Goal: Task Accomplishment & Management: Complete application form

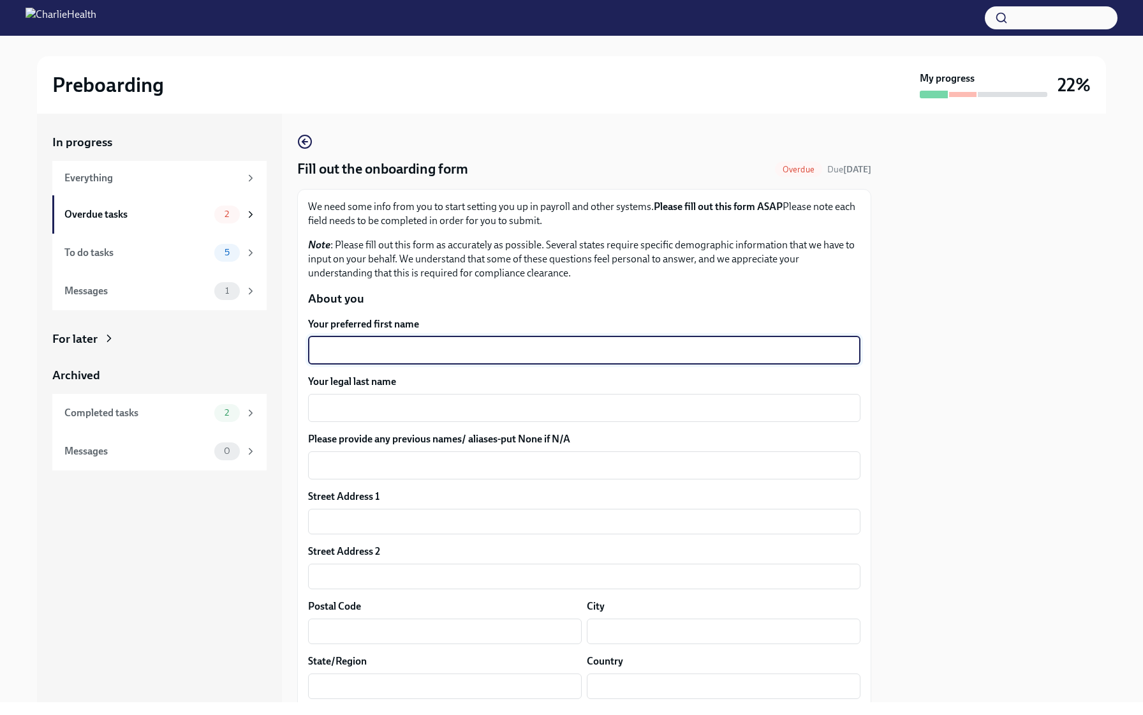
click at [379, 357] on textarea "Your preferred first name" at bounding box center [584, 350] width 537 height 15
type textarea "[PERSON_NAME]"
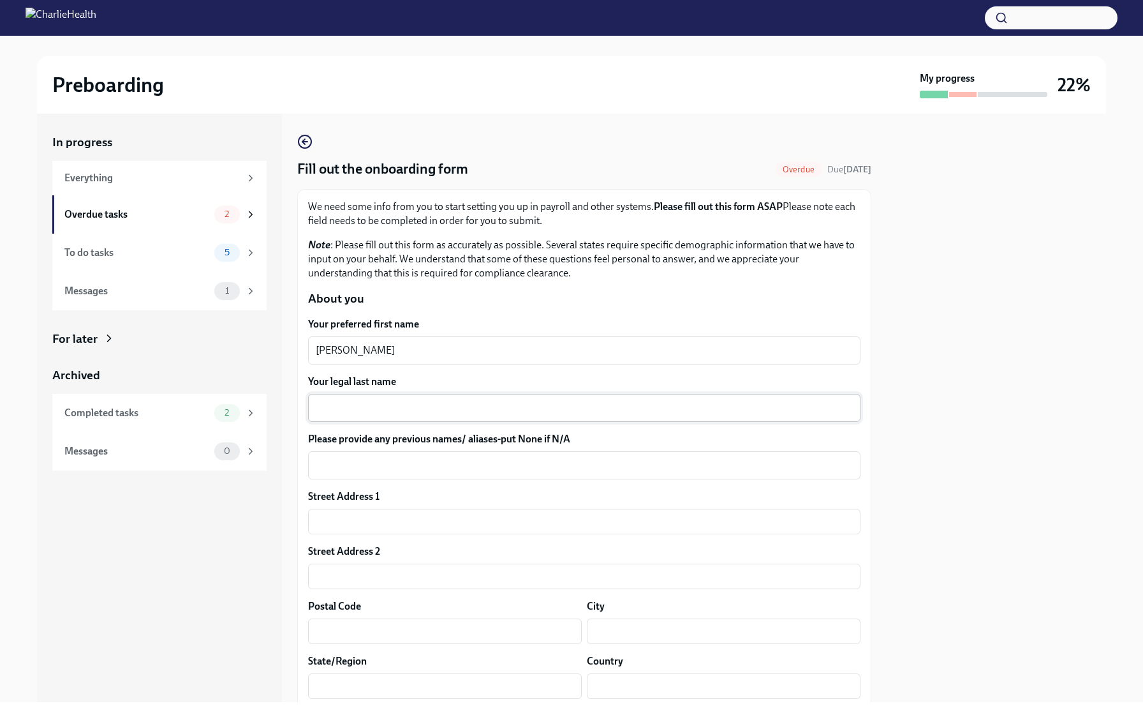
click at [376, 416] on div "x ​" at bounding box center [584, 408] width 553 height 28
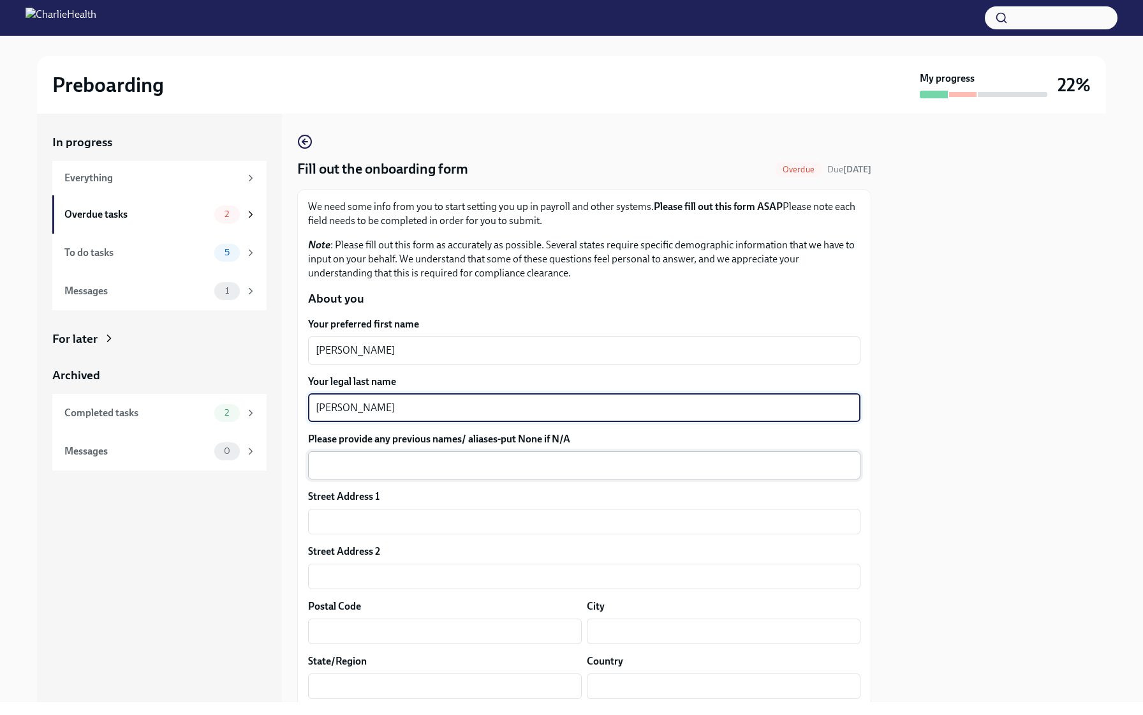
type textarea "[PERSON_NAME]"
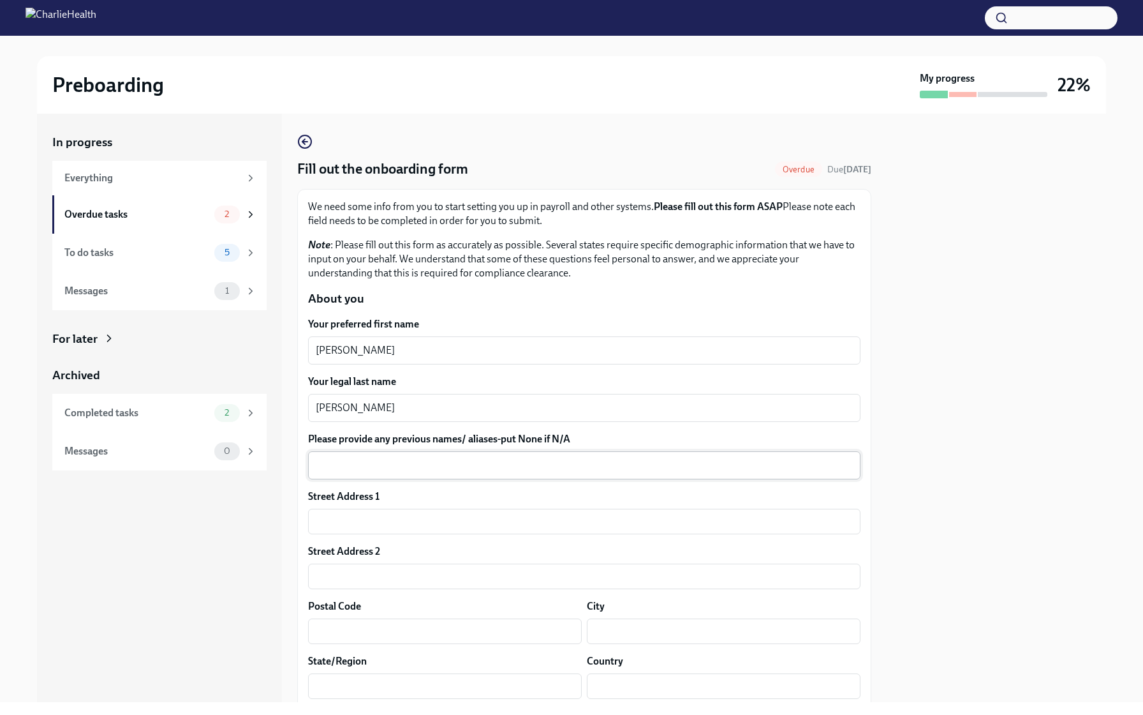
click at [378, 475] on div "x ​" at bounding box center [584, 465] width 553 height 28
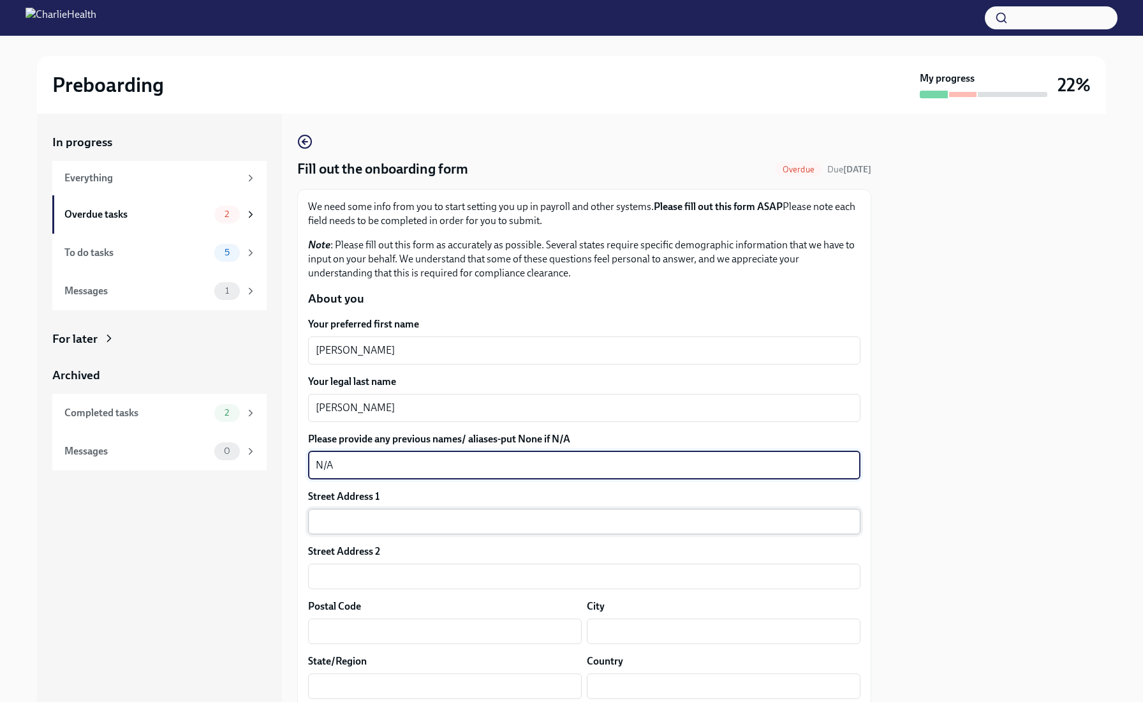
type textarea "N/A"
click at [332, 521] on input "text" at bounding box center [584, 522] width 553 height 26
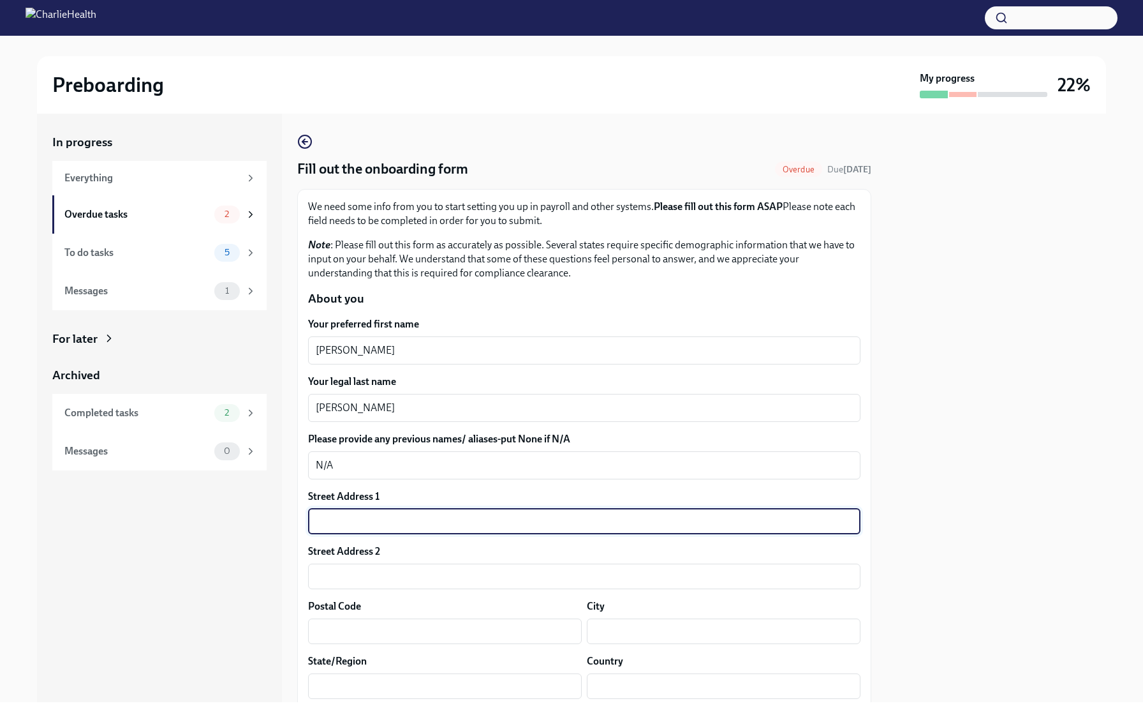
type input "[STREET_ADDRESS]"
type input "33189"
type input "[PERSON_NAME] Bay"
type input "FL"
type input "US"
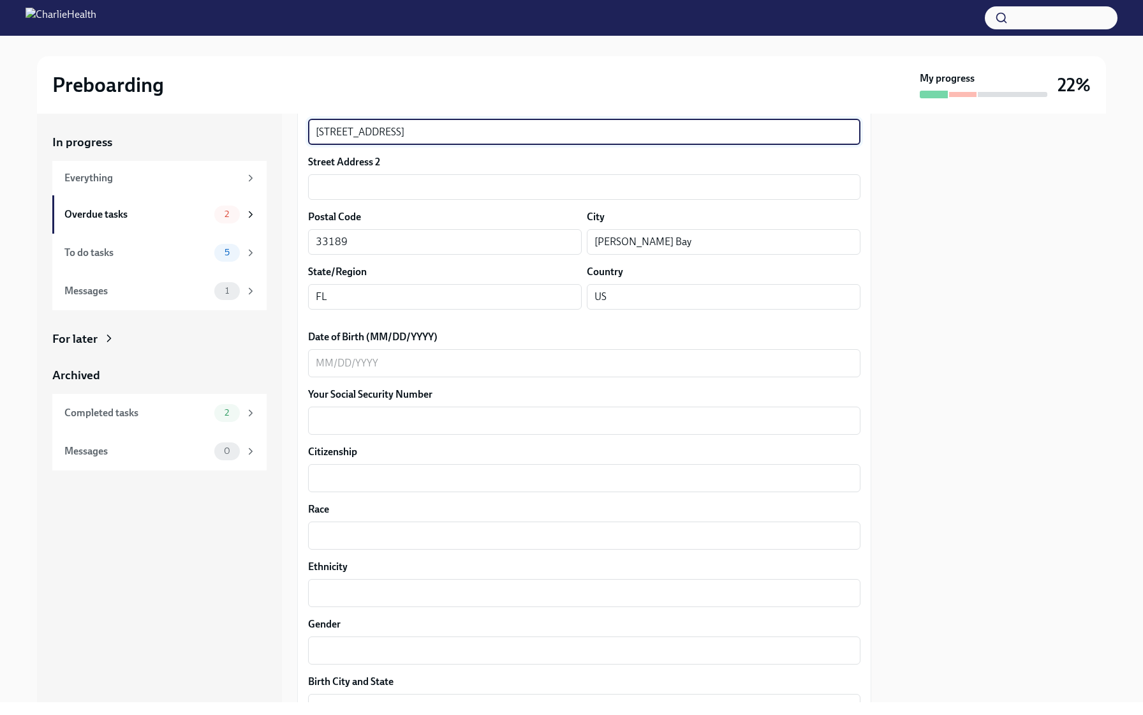
scroll to position [389, 0]
click at [332, 369] on textarea "Date of Birth (MM/DD/YYYY)" at bounding box center [584, 363] width 537 height 15
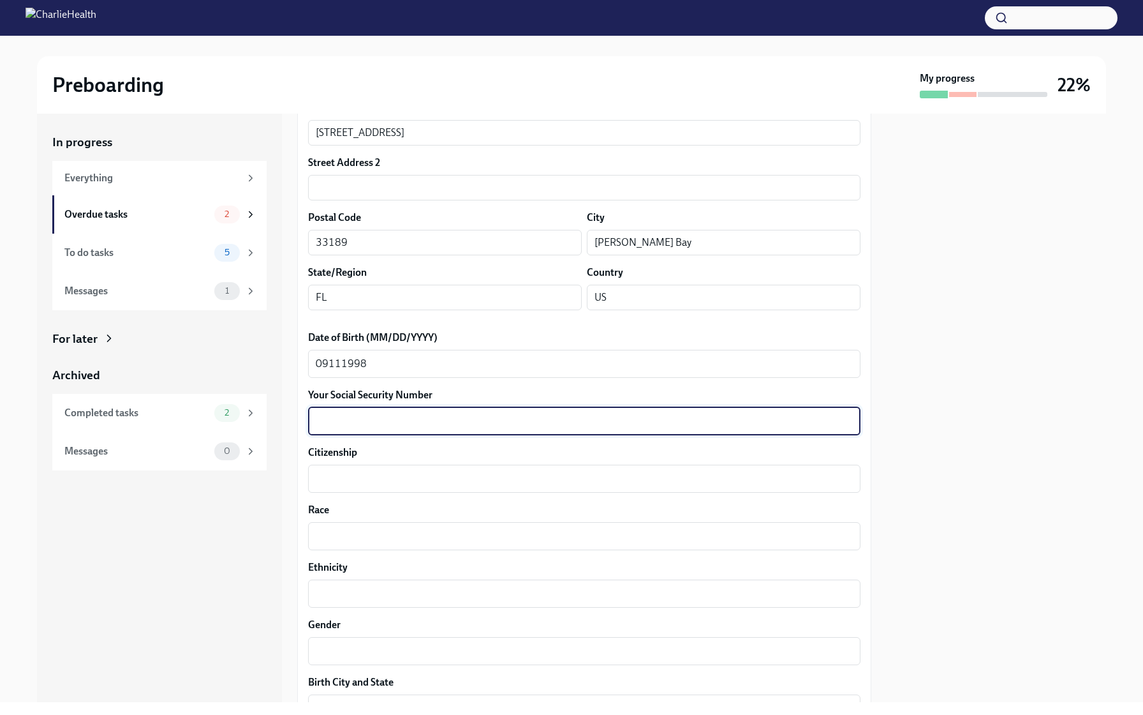
click at [345, 424] on textarea "Your Social Security Number" at bounding box center [584, 420] width 537 height 15
click at [328, 363] on textarea "09111998" at bounding box center [584, 363] width 537 height 15
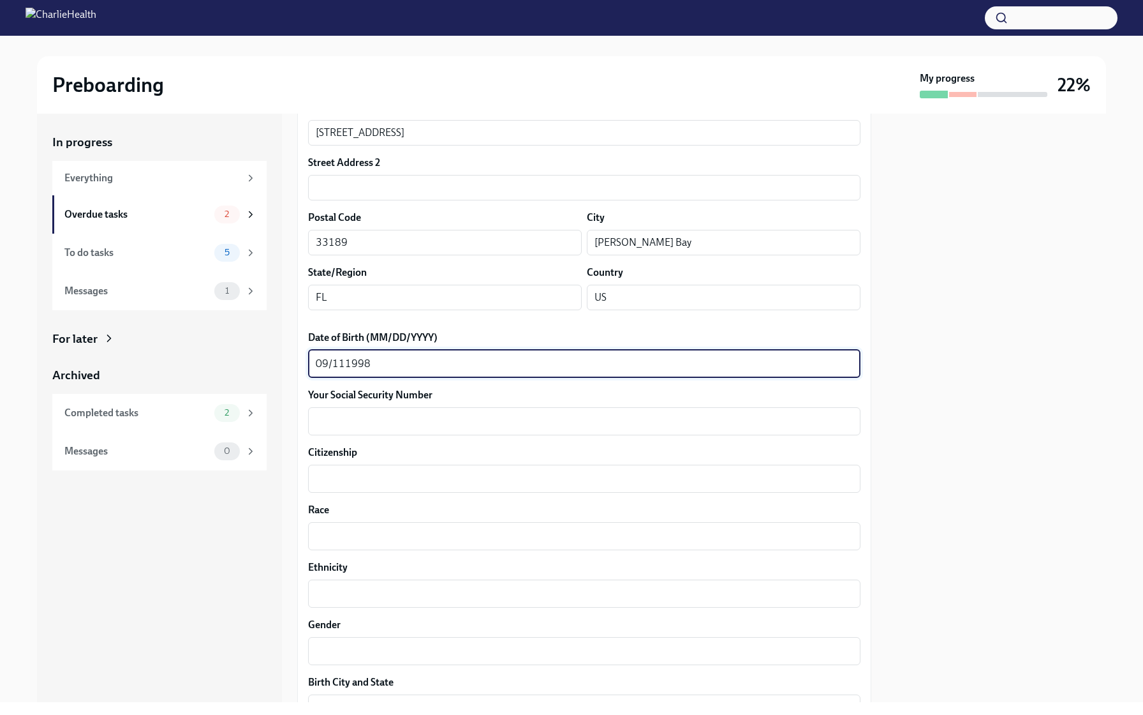
click at [343, 362] on textarea "09/111998" at bounding box center [584, 363] width 537 height 15
type textarea "[DATE]"
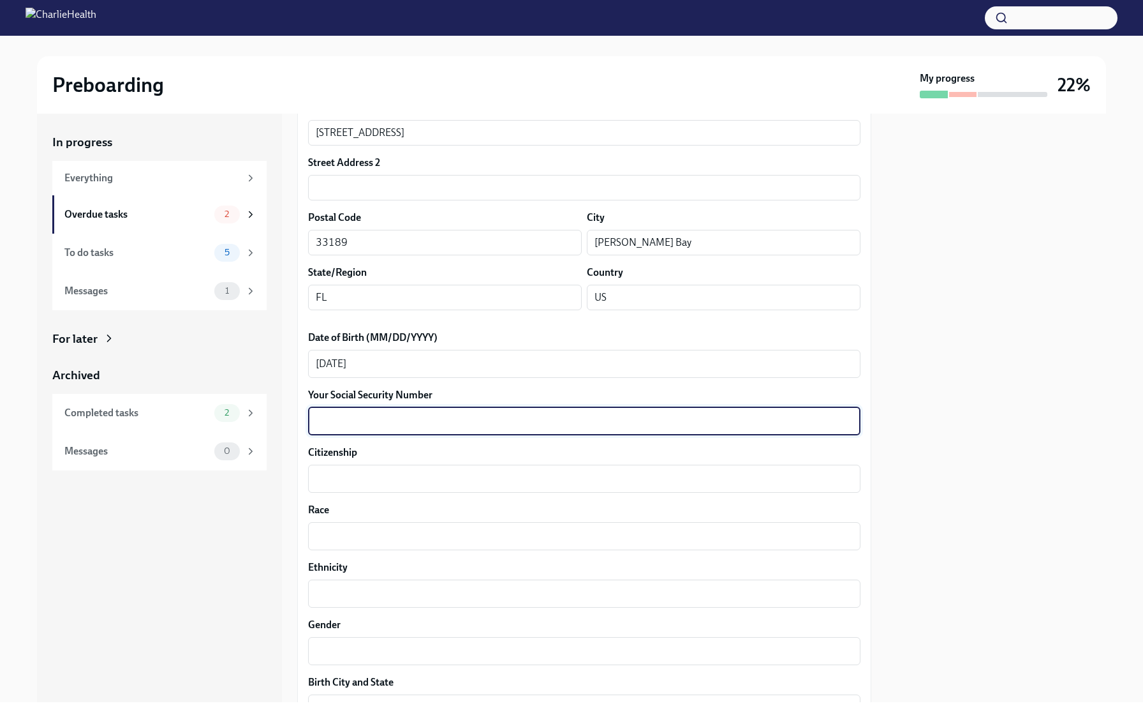
click at [348, 428] on textarea "Your Social Security Number" at bounding box center [584, 420] width 537 height 15
type textarea "754753002"
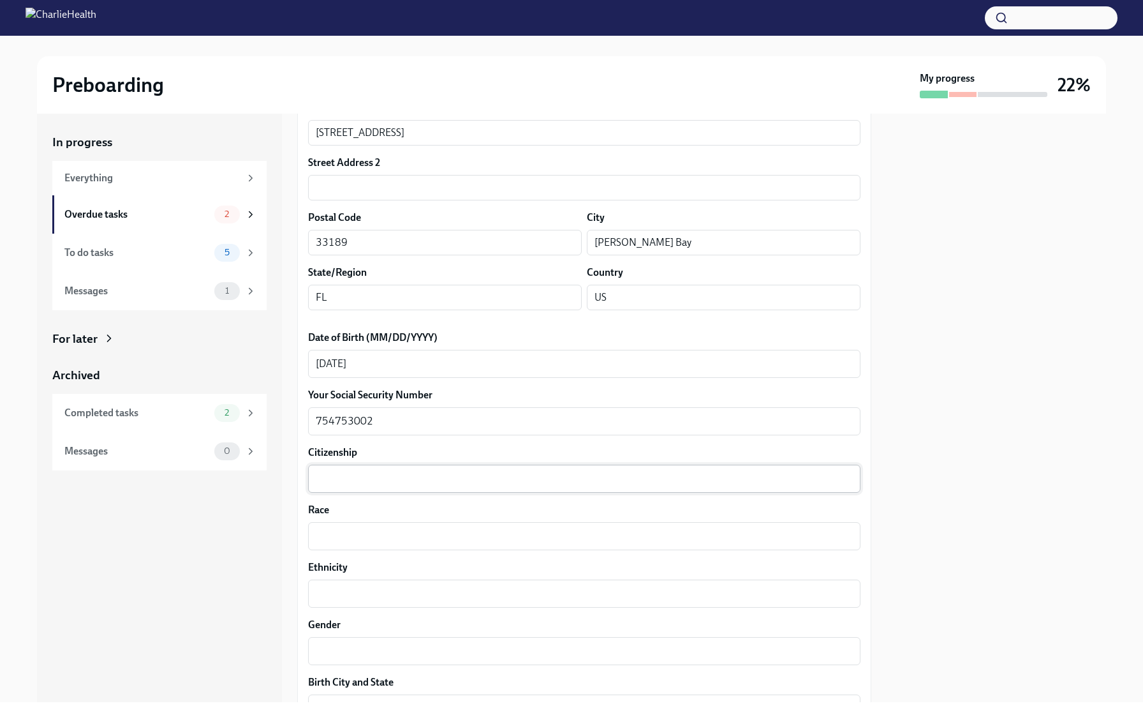
click at [334, 487] on div "x ​" at bounding box center [584, 479] width 553 height 28
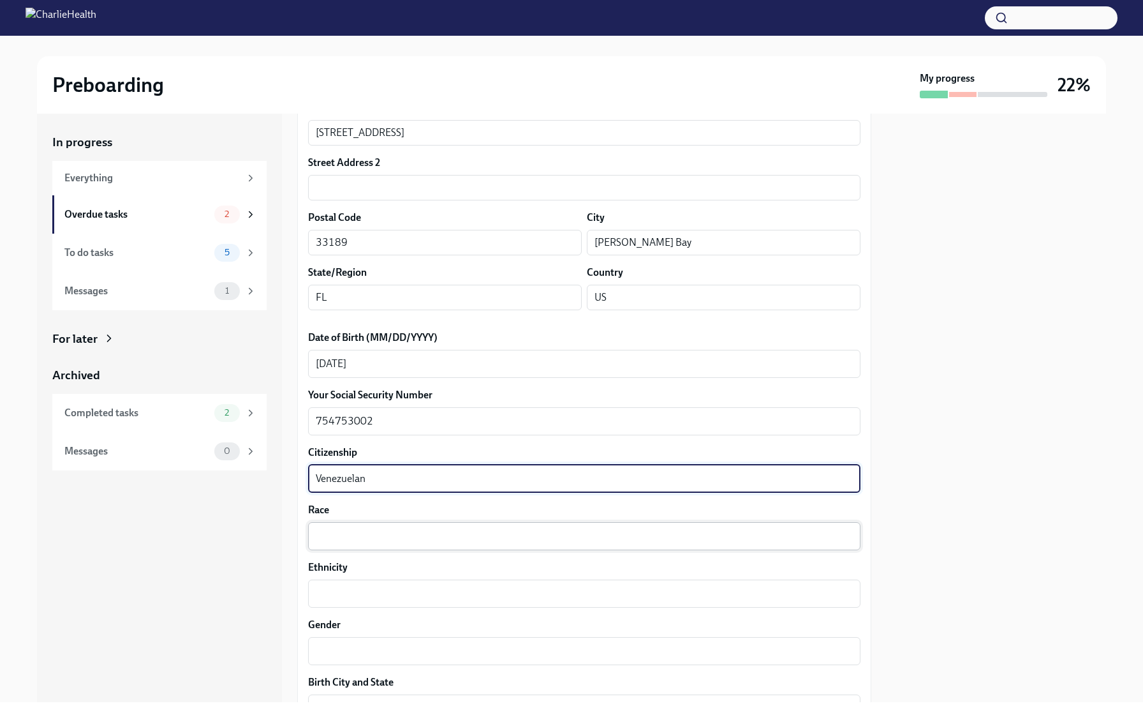
type textarea "Venezuelan"
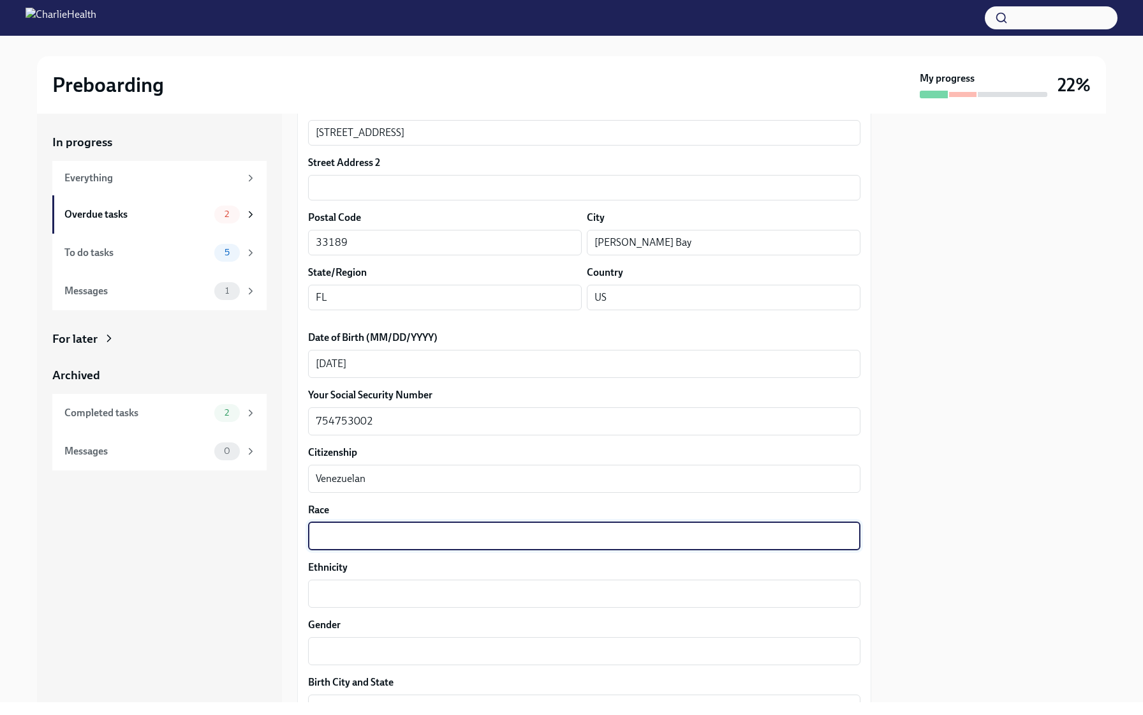
click at [335, 532] on textarea "Race" at bounding box center [584, 535] width 537 height 15
type textarea "H"
type textarea "White"
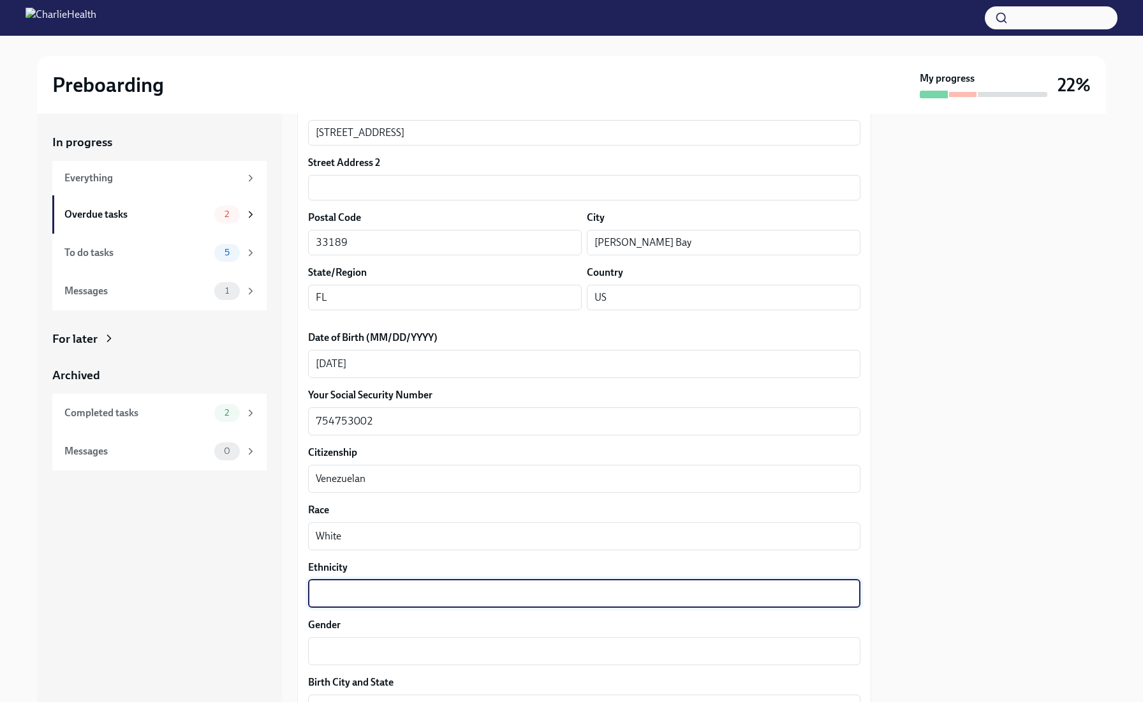
click at [340, 586] on textarea "Ethnicity" at bounding box center [584, 593] width 537 height 15
type textarea "[DEMOGRAPHIC_DATA]"
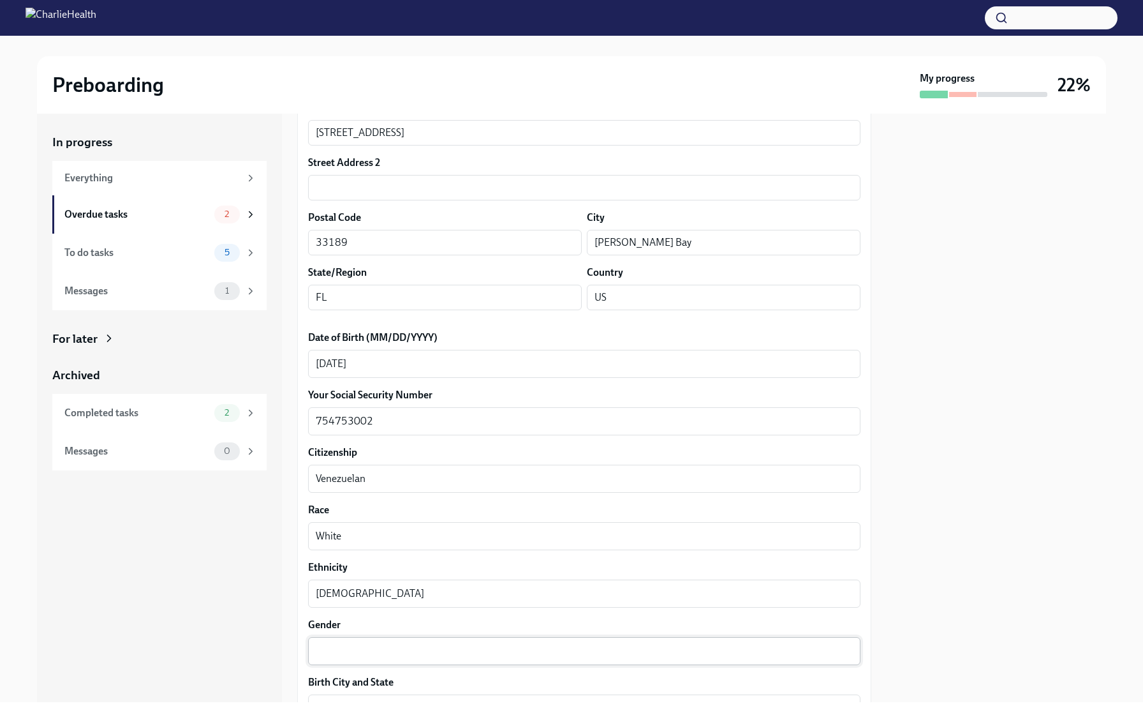
click at [361, 658] on div "x ​" at bounding box center [584, 651] width 553 height 28
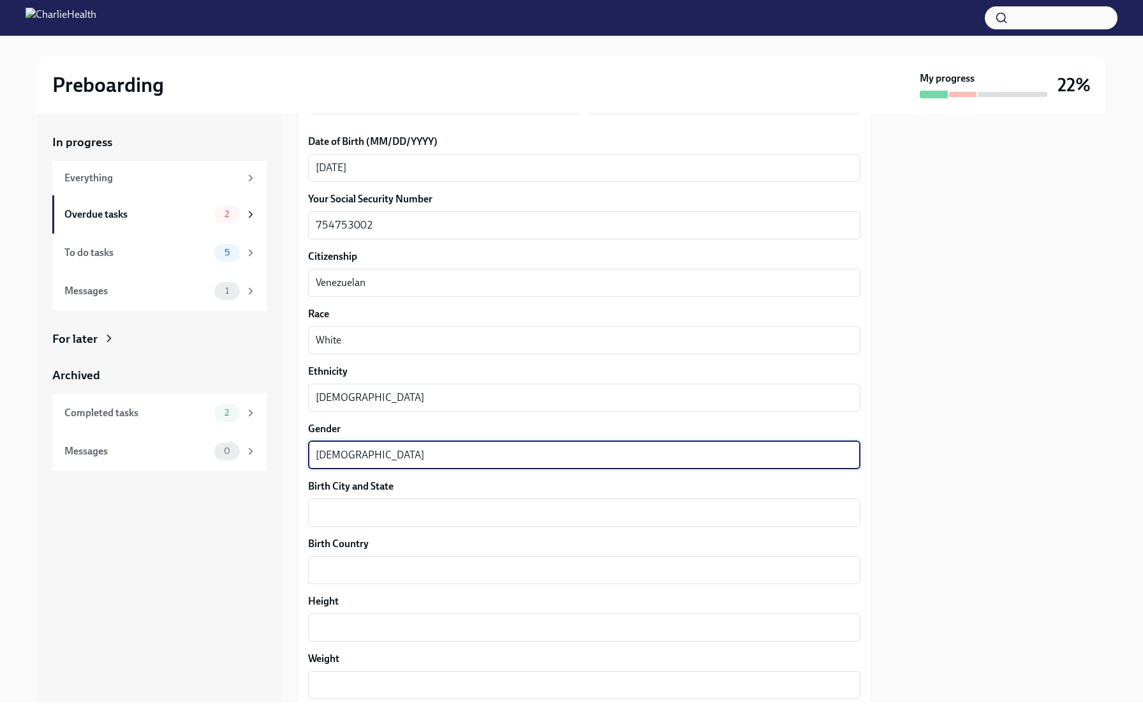
scroll to position [586, 0]
type textarea "[DEMOGRAPHIC_DATA]"
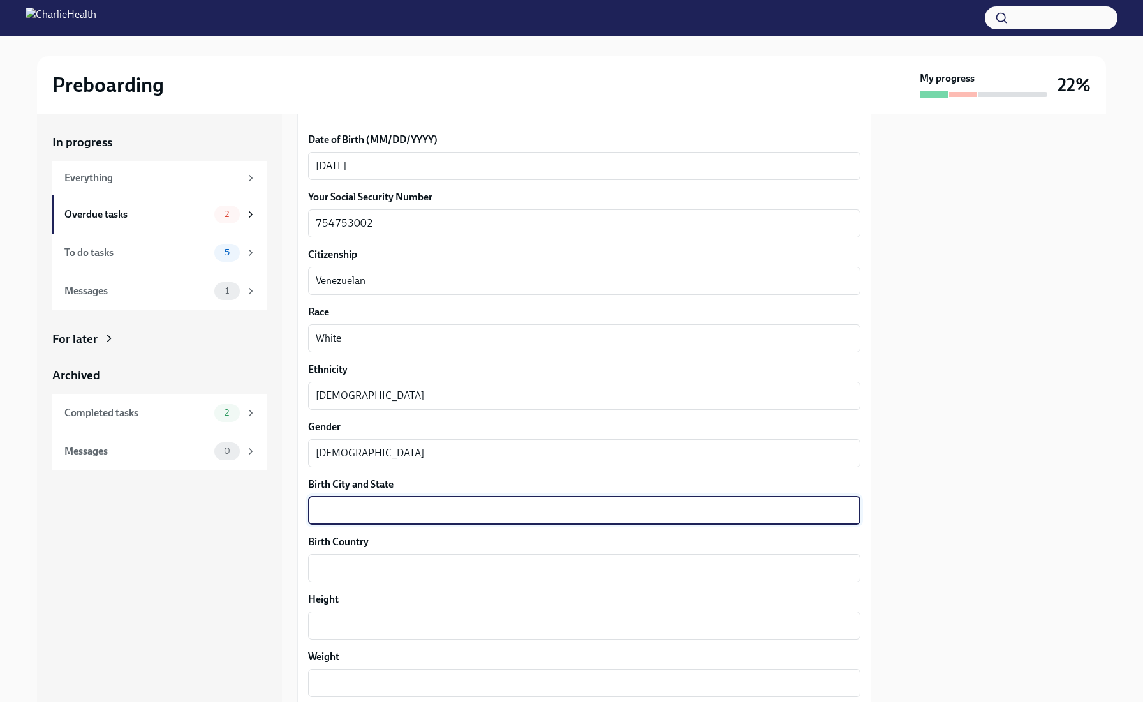
click at [356, 512] on textarea "Birth City and State" at bounding box center [584, 510] width 537 height 15
type textarea "[GEOGRAPHIC_DATA], Miranda"
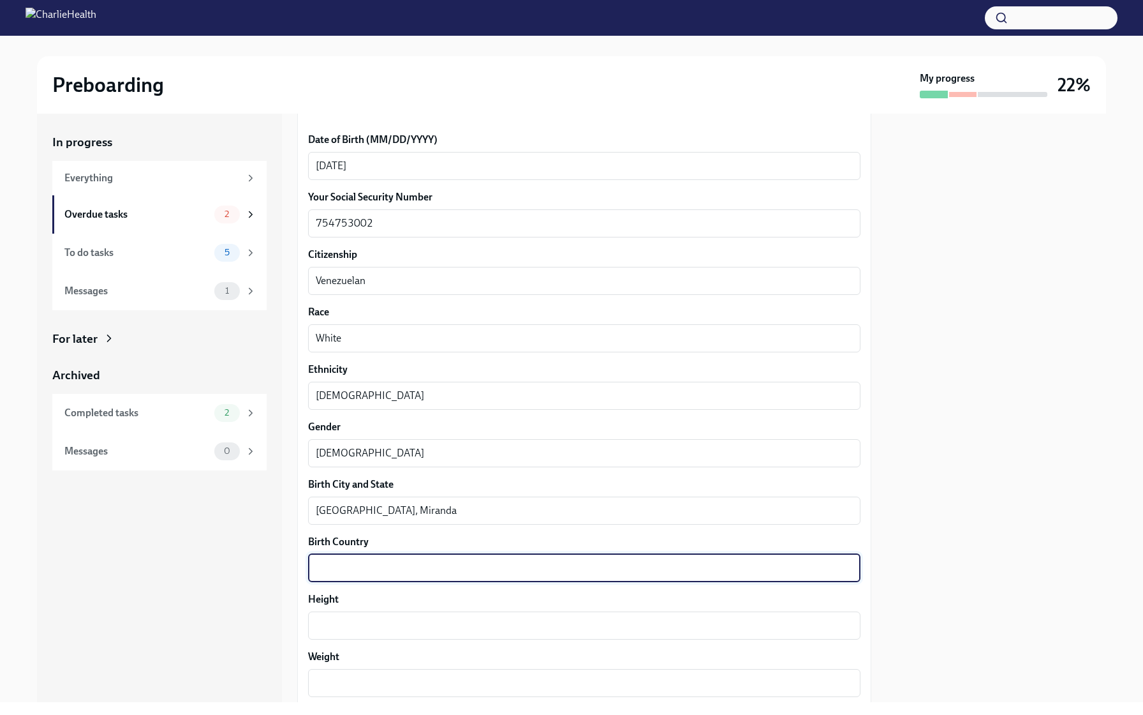
click at [368, 573] on textarea "Birth Country" at bounding box center [584, 567] width 537 height 15
type textarea "[GEOGRAPHIC_DATA]"
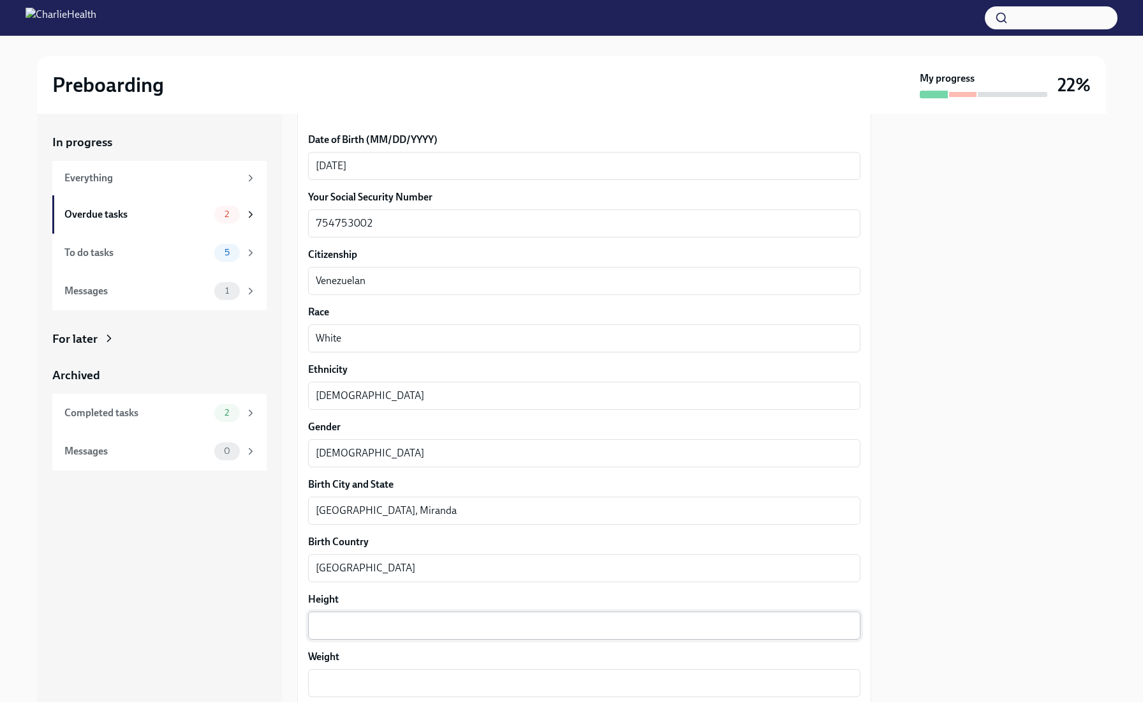
click at [366, 638] on div "x ​" at bounding box center [584, 625] width 553 height 28
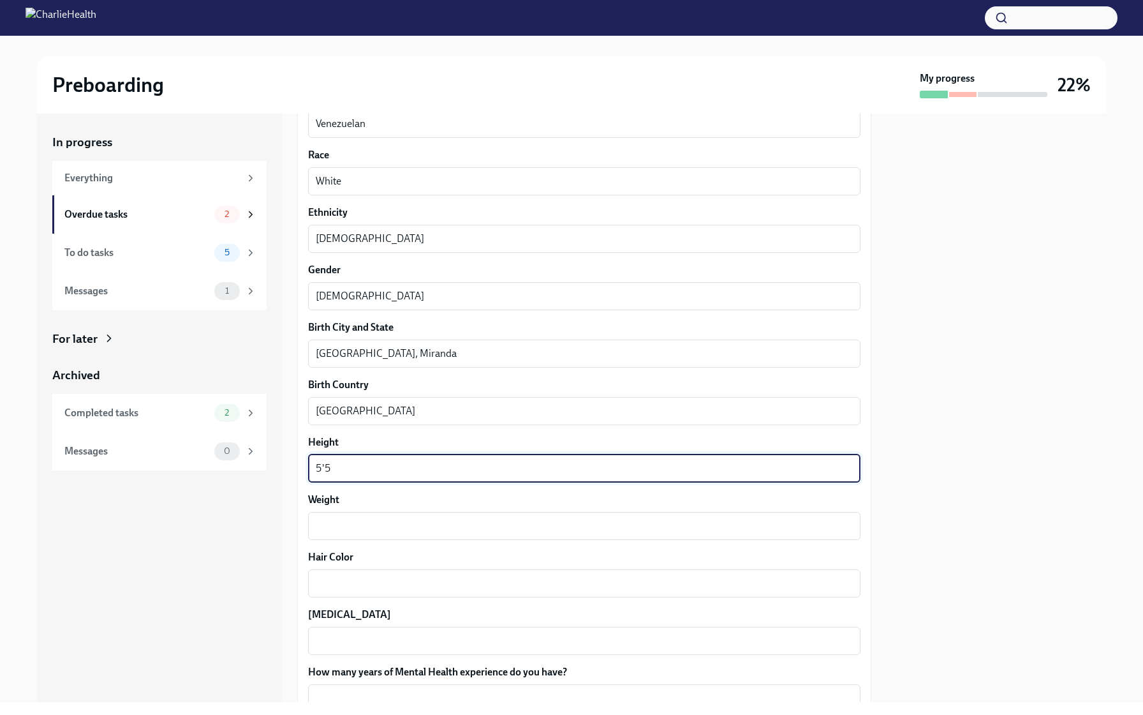
scroll to position [744, 0]
type textarea "5'5"
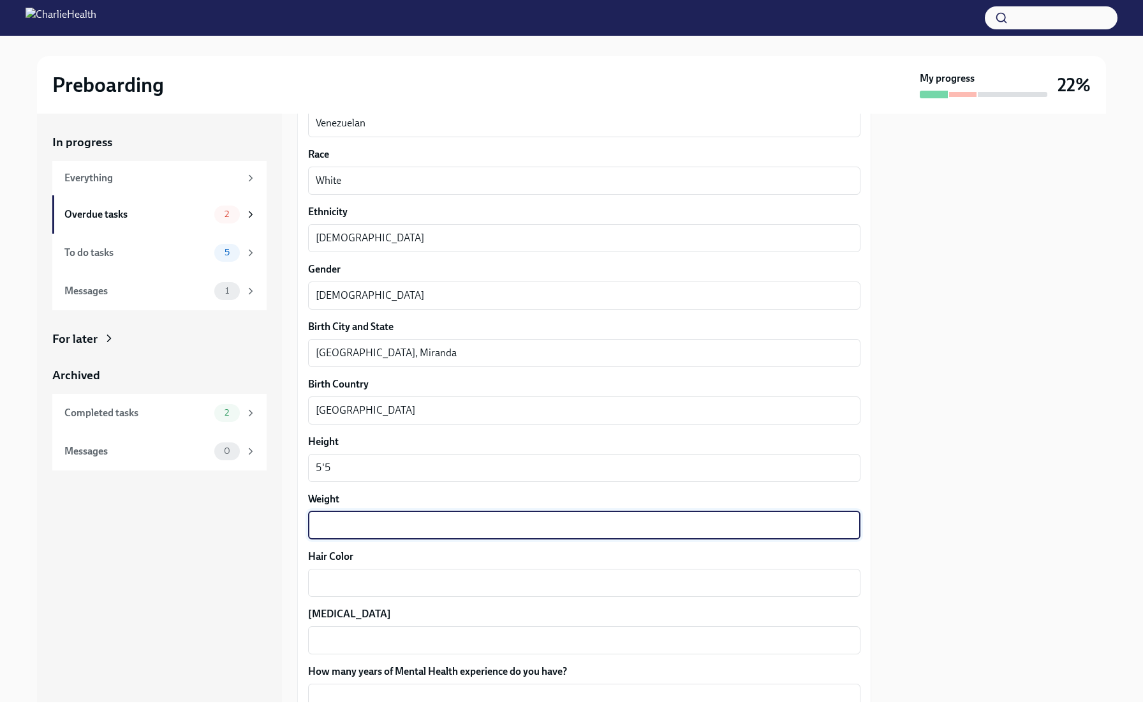
click at [339, 522] on textarea "Weight" at bounding box center [584, 524] width 537 height 15
type textarea "147"
click at [353, 580] on textarea "Hair Color" at bounding box center [584, 582] width 537 height 15
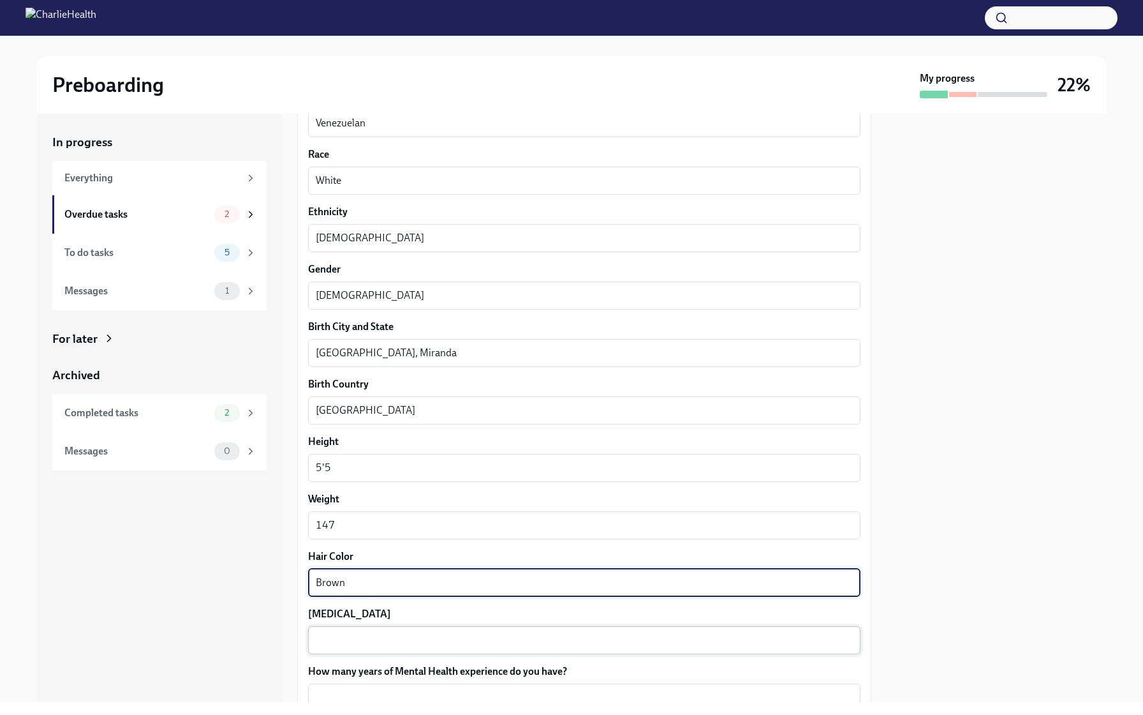
type textarea "Brown"
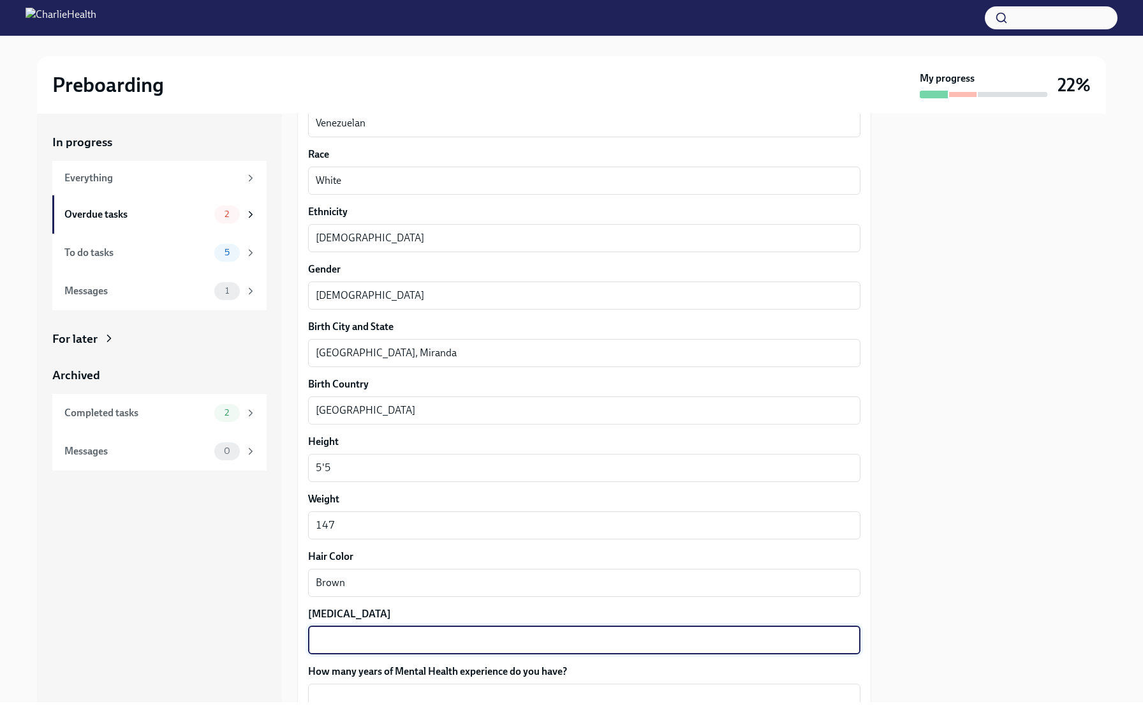
click at [368, 640] on textarea "[MEDICAL_DATA]" at bounding box center [584, 639] width 537 height 15
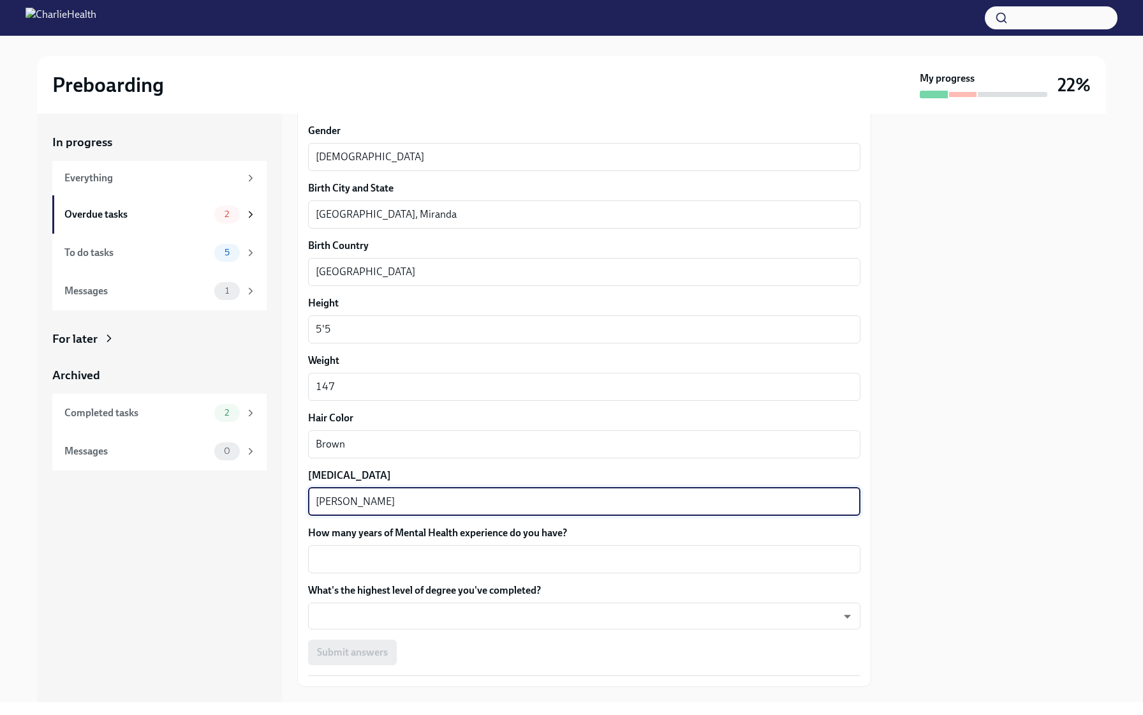
scroll to position [894, 0]
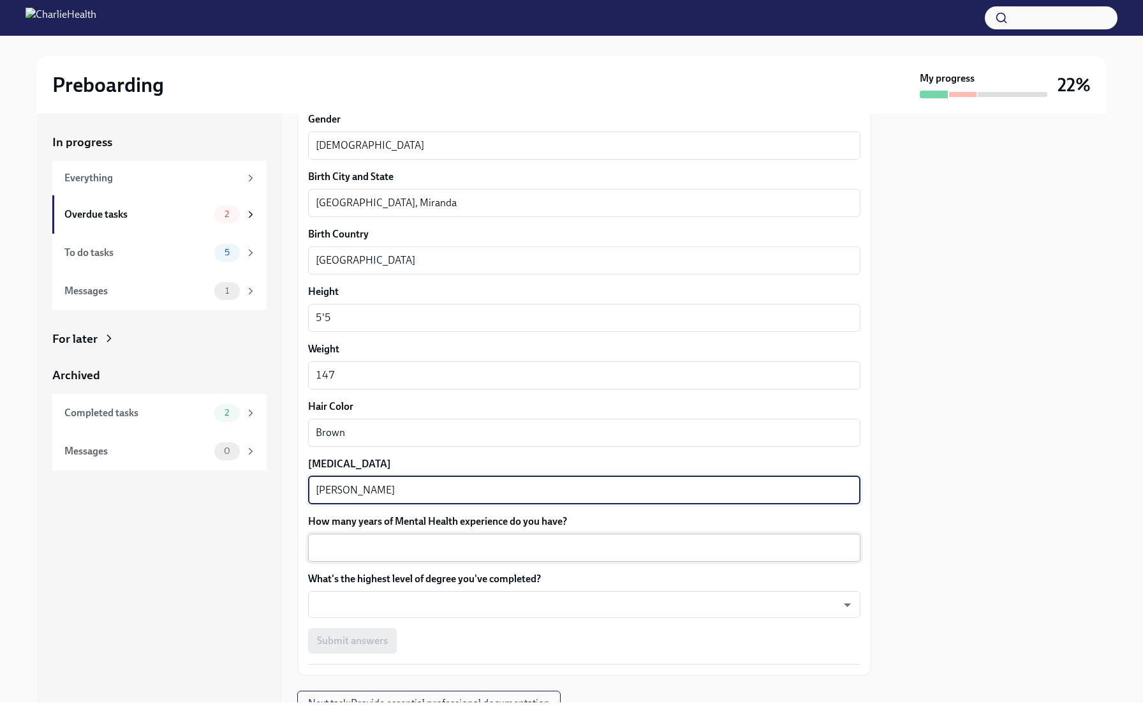
type textarea "[PERSON_NAME]"
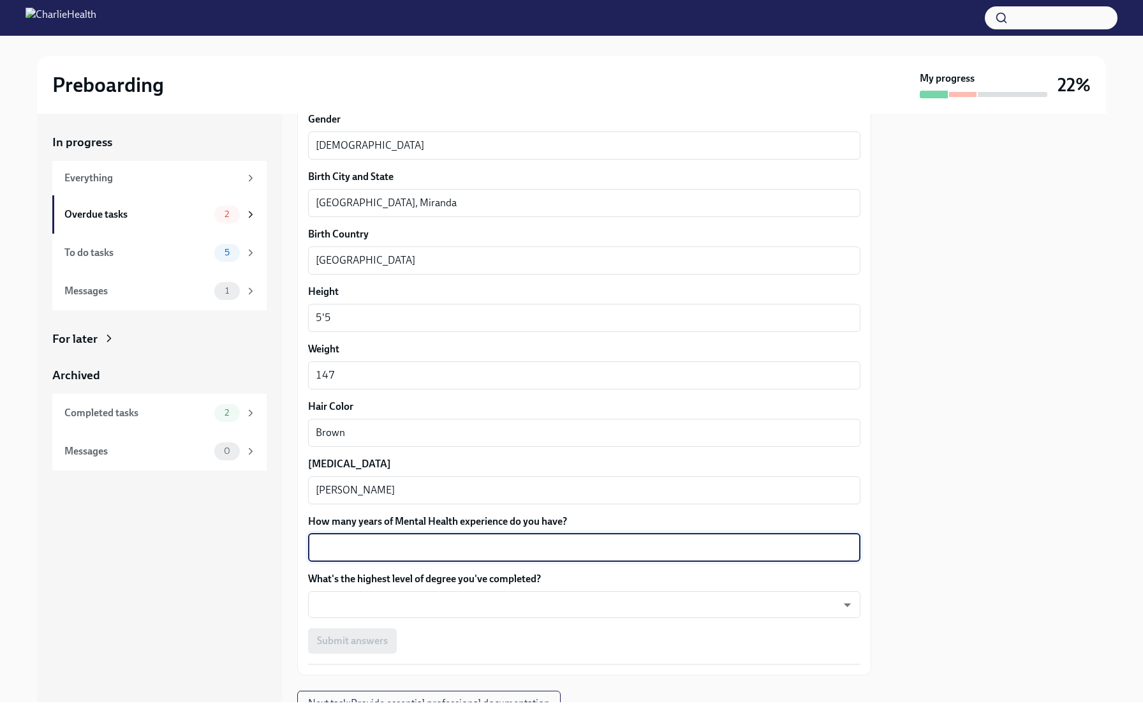
click at [339, 553] on textarea "How many years of Mental Health experience do you have?" at bounding box center [584, 547] width 537 height 15
type textarea "5"
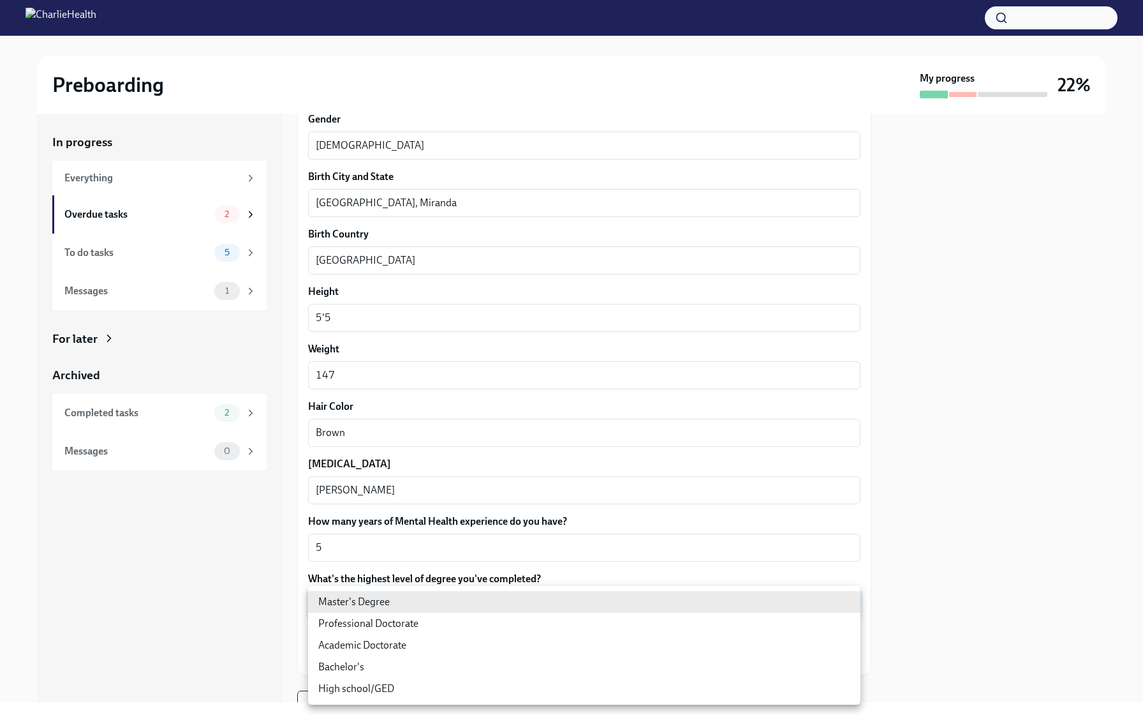
click at [331, 606] on body "Preboarding My progress 22% In progress Everything Overdue tasks 2 To do tasks …" at bounding box center [571, 357] width 1143 height 715
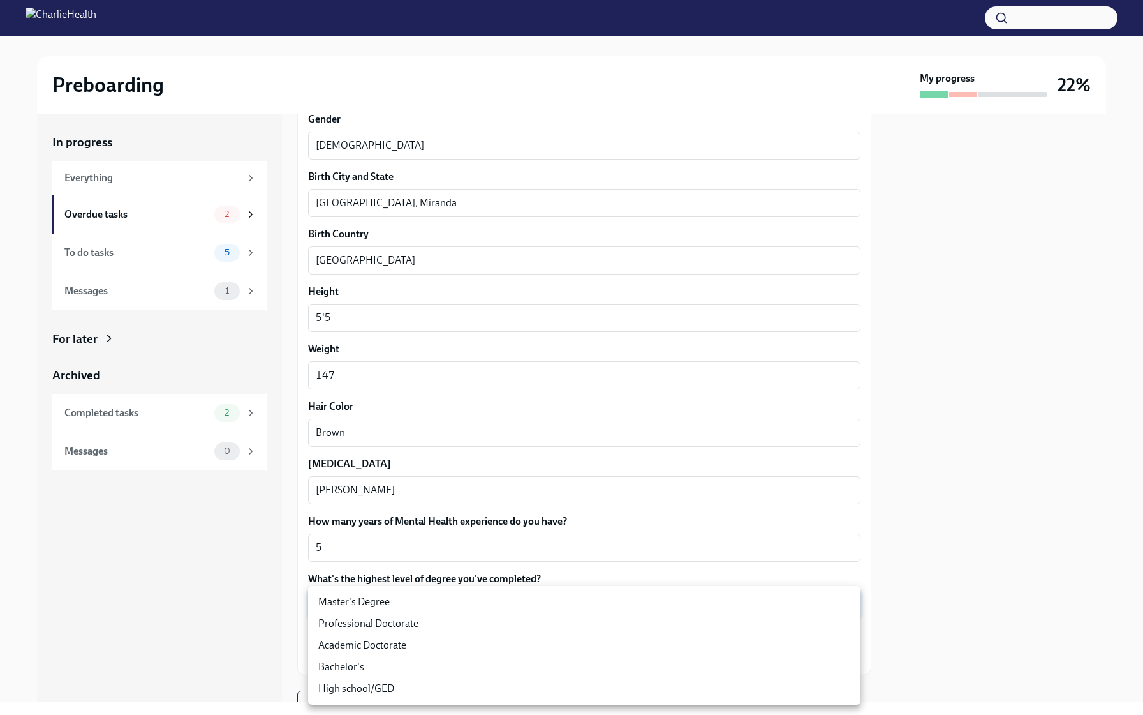
click at [333, 606] on li "Master's Degree" at bounding box center [584, 602] width 553 height 22
type input "2vBr-ghkD"
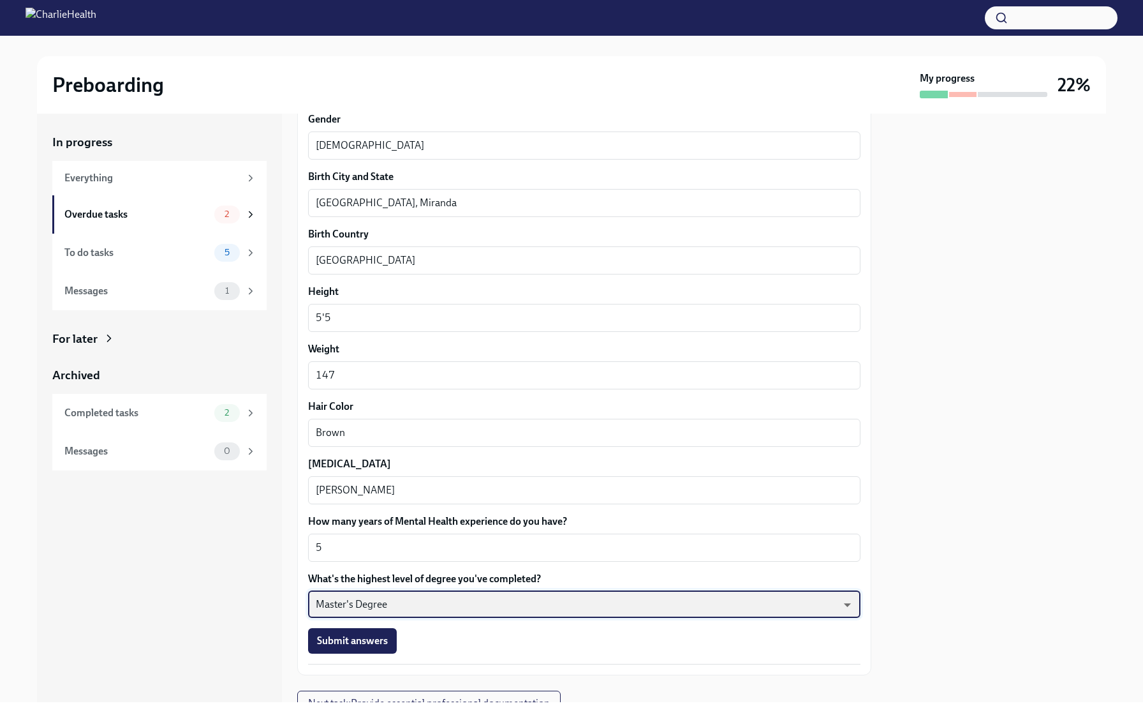
scroll to position [949, 0]
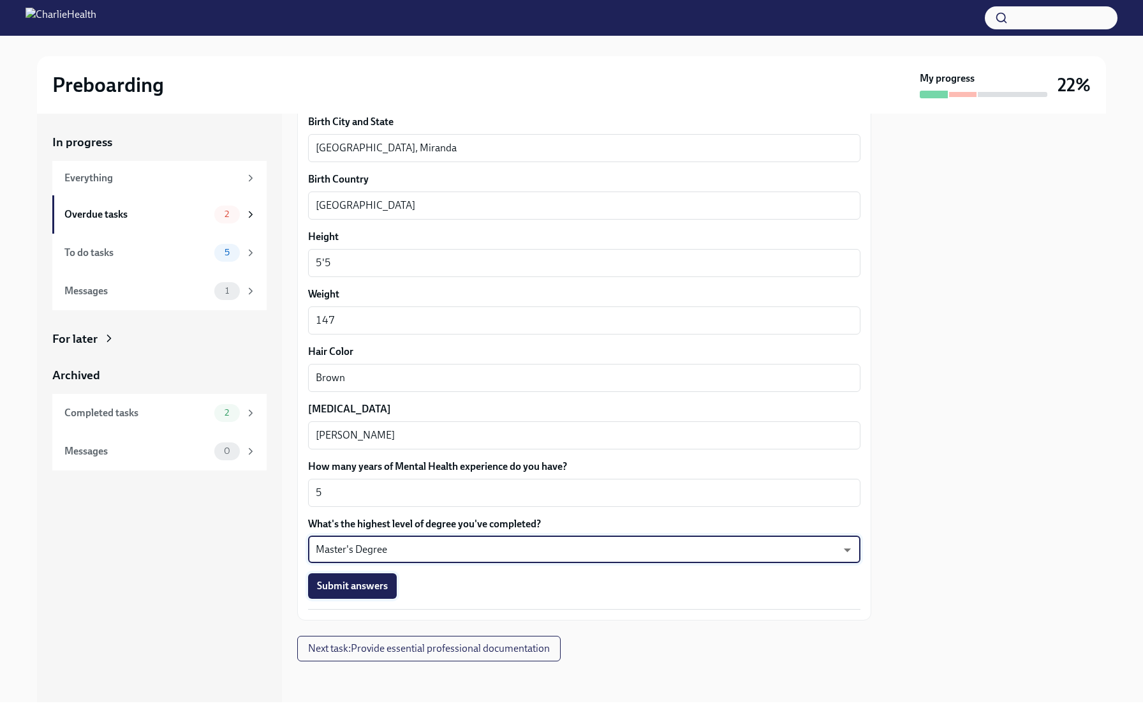
click at [343, 584] on span "Submit answers" at bounding box center [352, 585] width 71 height 13
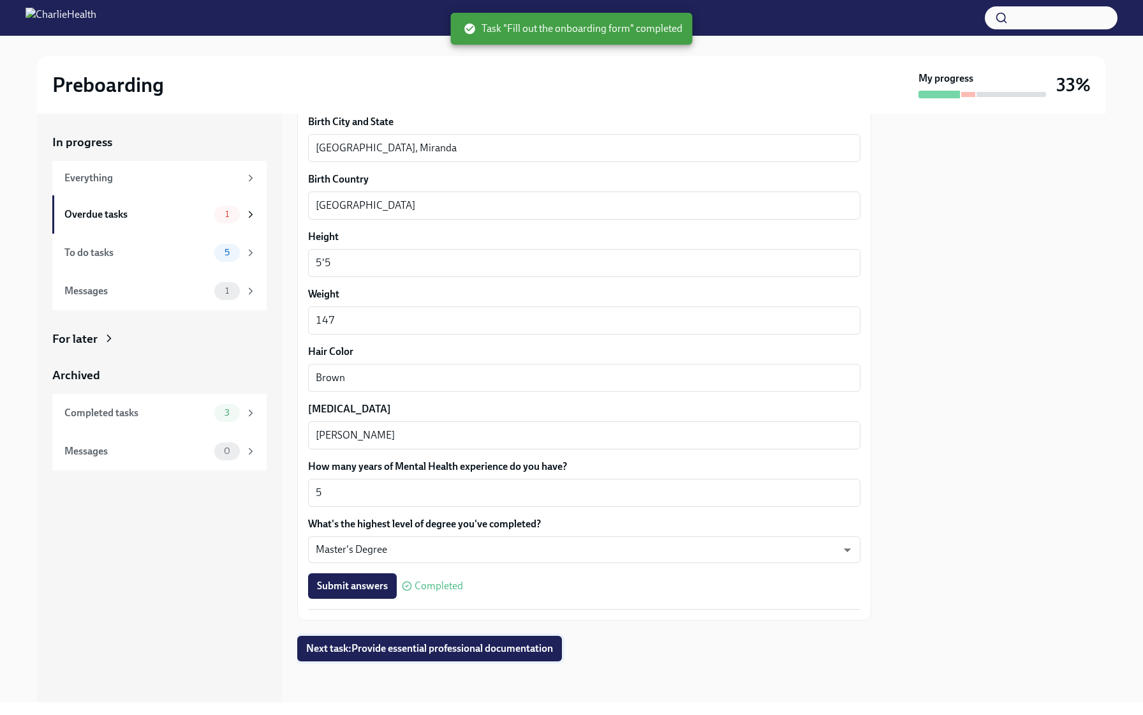
click at [413, 651] on span "Next task : Provide essential professional documentation" at bounding box center [429, 648] width 247 height 13
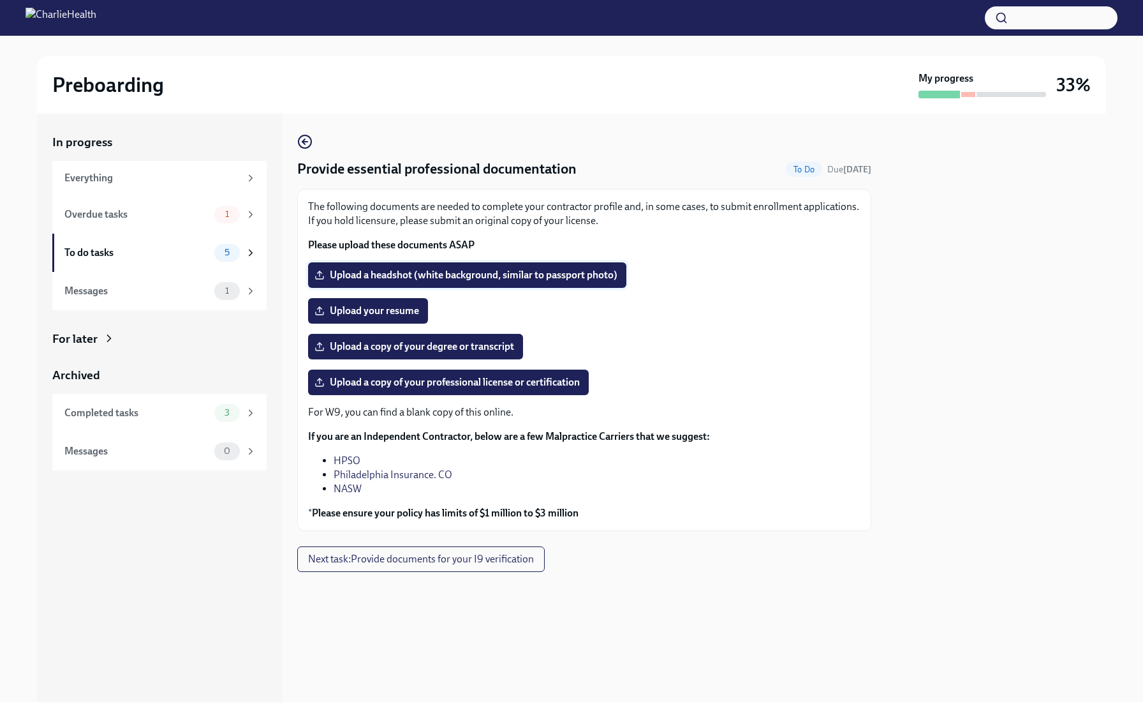
click at [376, 275] on span "Upload a headshot (white background, similar to passport photo)" at bounding box center [467, 275] width 301 height 13
click at [0, 0] on input "Upload a headshot (white background, similar to passport photo)" at bounding box center [0, 0] width 0 height 0
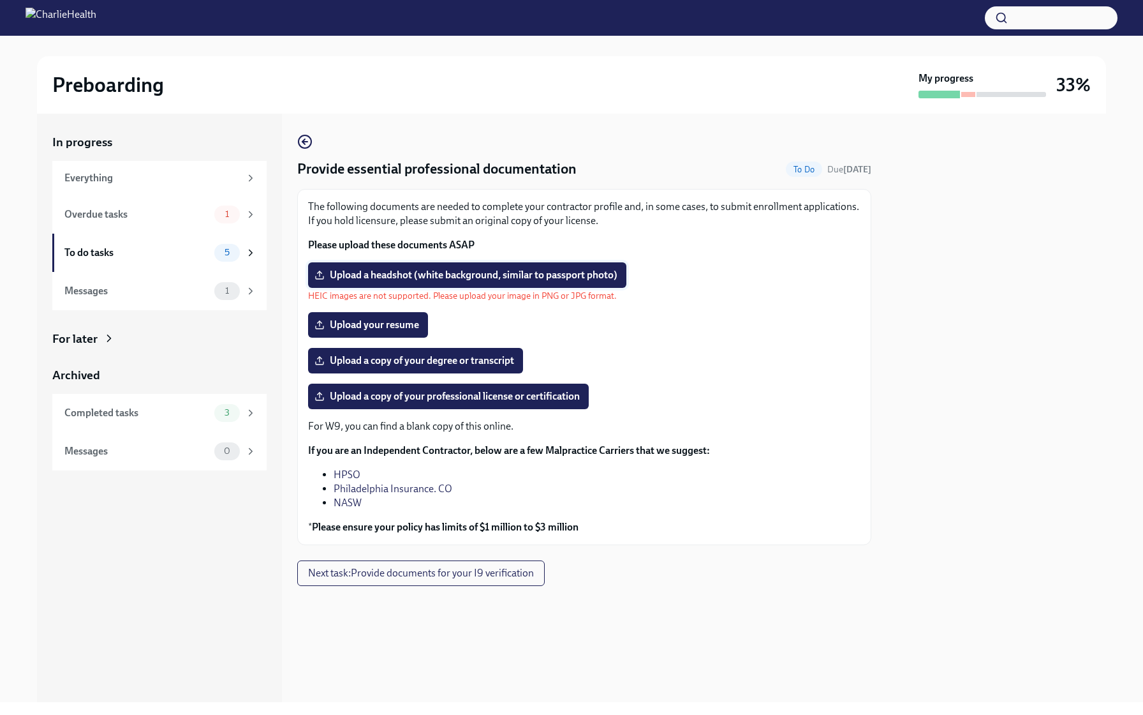
click at [426, 274] on span "Upload a headshot (white background, similar to passport photo)" at bounding box center [467, 275] width 301 height 13
click at [0, 0] on input "Upload a headshot (white background, similar to passport photo)" at bounding box center [0, 0] width 0 height 0
click at [353, 325] on span "Upload your resume" at bounding box center [368, 324] width 102 height 13
click at [0, 0] on input "Upload your resume" at bounding box center [0, 0] width 0 height 0
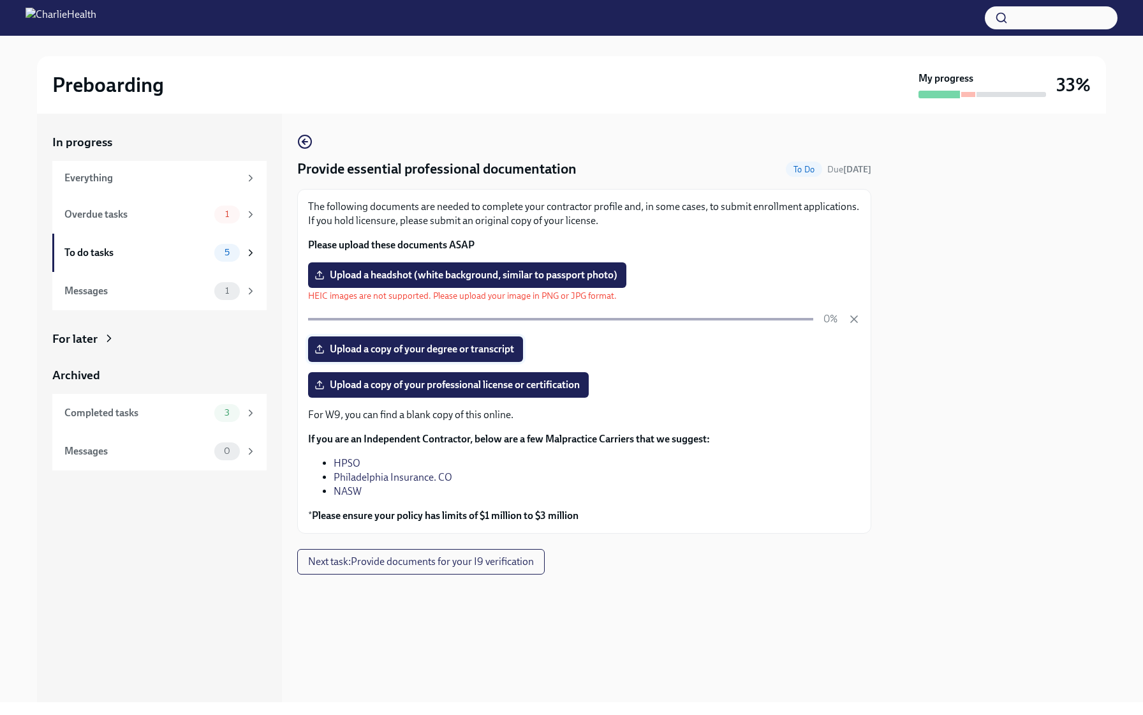
click at [398, 350] on span "Upload a copy of your degree or transcript" at bounding box center [415, 349] width 197 height 13
click at [0, 0] on input "Upload a copy of your degree or transcript" at bounding box center [0, 0] width 0 height 0
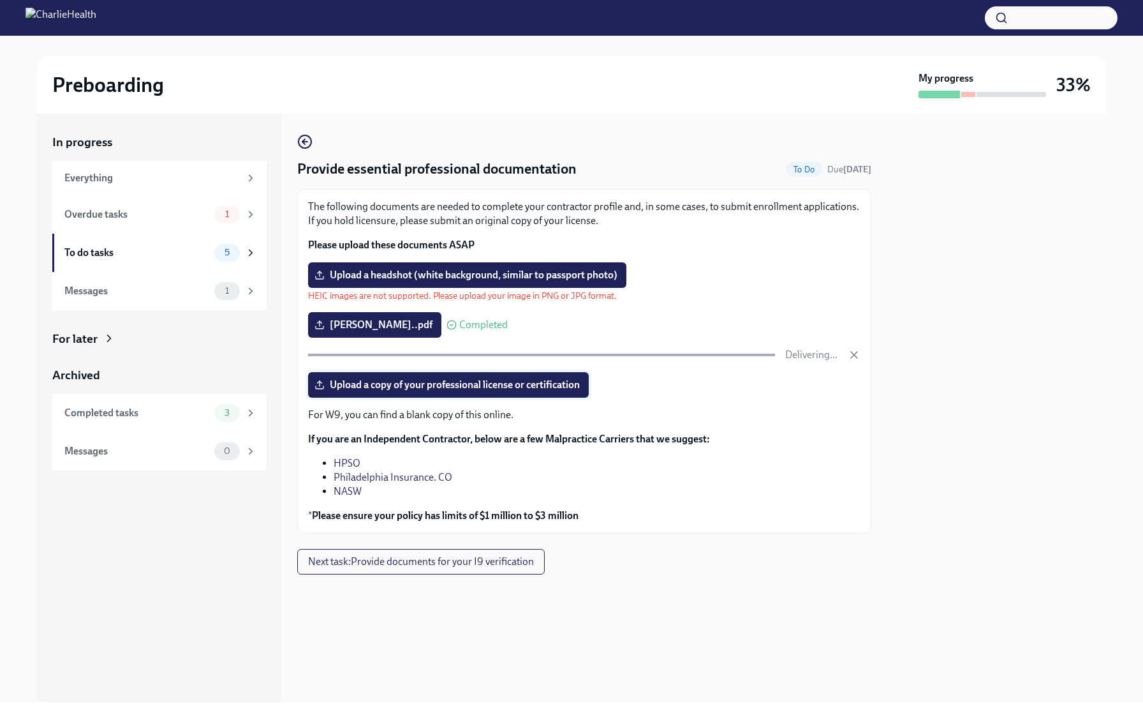
click at [356, 391] on span "Upload a copy of your professional license or certification" at bounding box center [448, 384] width 263 height 13
click at [0, 0] on input "Upload a copy of your professional license or certification" at bounding box center [0, 0] width 0 height 0
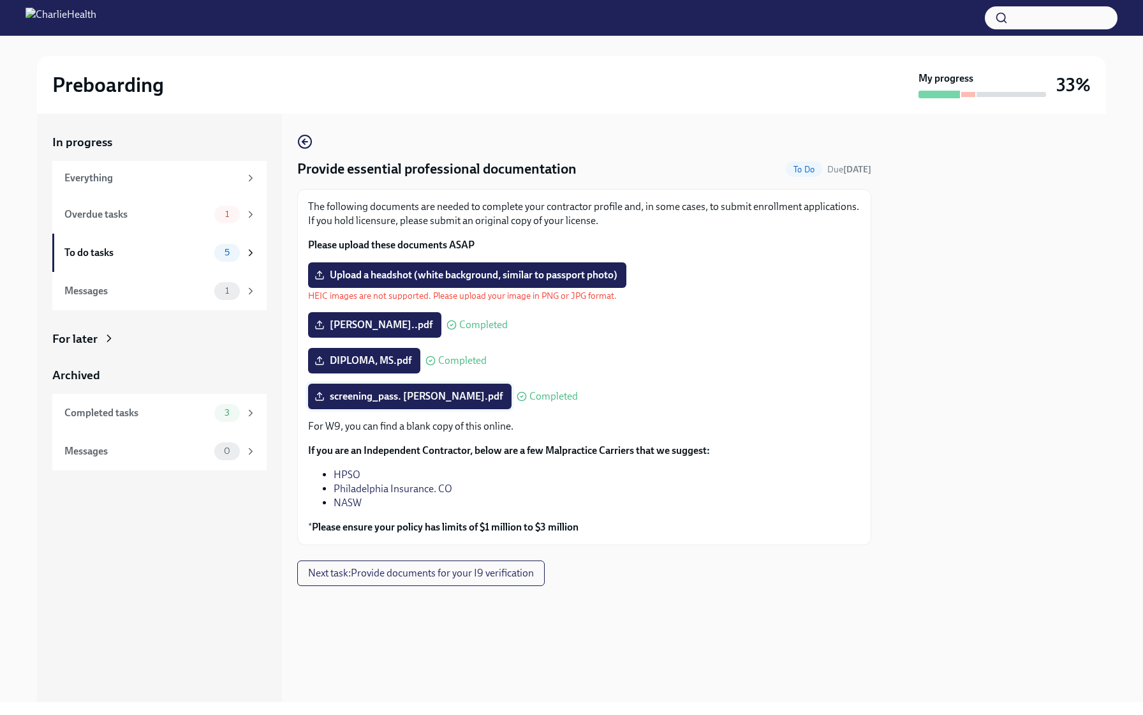
click at [400, 398] on span "screening_pass. [PERSON_NAME].pdf" at bounding box center [410, 396] width 186 height 13
click at [0, 0] on input "screening_pass. [PERSON_NAME].pdf" at bounding box center [0, 0] width 0 height 0
click at [373, 398] on span "screening_pass. [PERSON_NAME].pdf" at bounding box center [410, 396] width 186 height 13
click at [0, 0] on input "screening_pass. [PERSON_NAME].pdf" at bounding box center [0, 0] width 0 height 0
click at [419, 271] on span "Upload a headshot (white background, similar to passport photo)" at bounding box center [467, 275] width 301 height 13
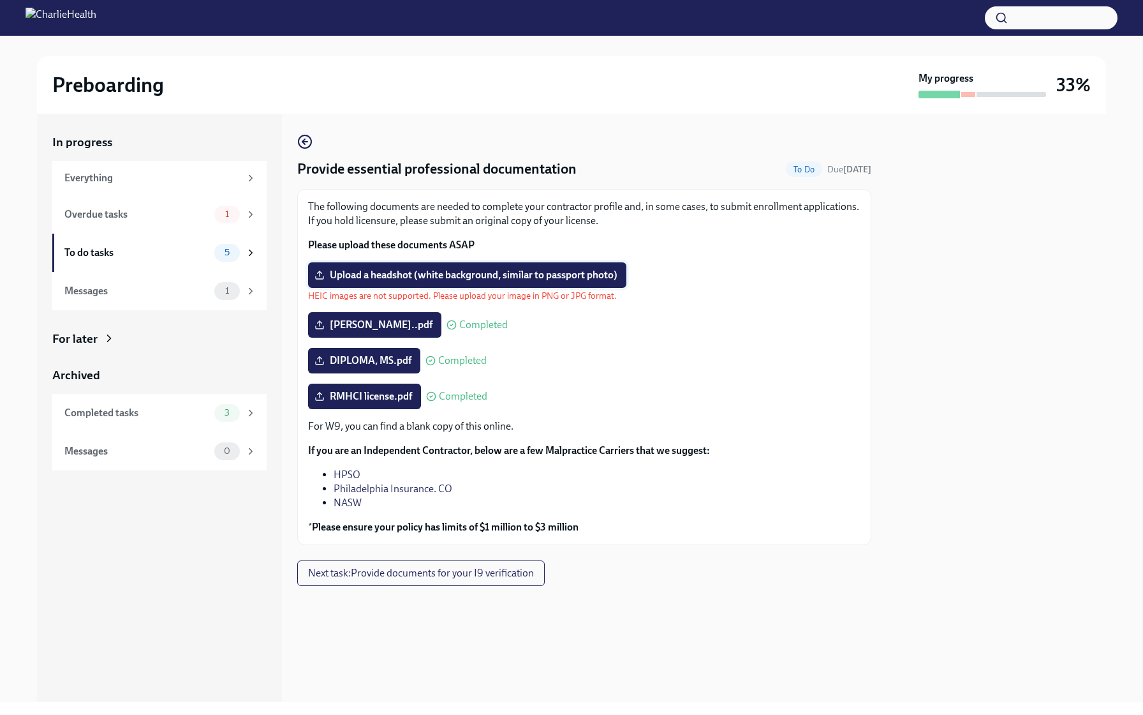
click at [0, 0] on input "Upload a headshot (white background, similar to passport photo)" at bounding box center [0, 0] width 0 height 0
click at [499, 278] on span "Upload a headshot (white background, similar to passport photo)" at bounding box center [467, 275] width 301 height 13
click at [0, 0] on input "Upload a headshot (white background, similar to passport photo)" at bounding box center [0, 0] width 0 height 0
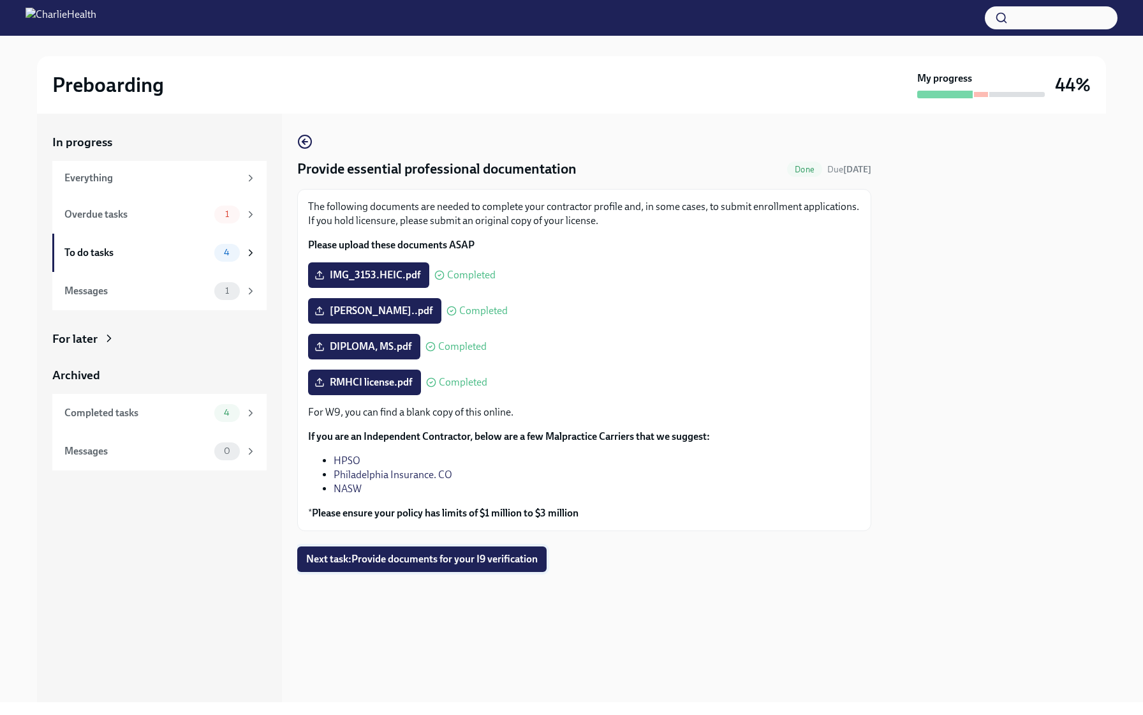
click at [385, 558] on span "Next task : Provide documents for your I9 verification" at bounding box center [422, 559] width 232 height 13
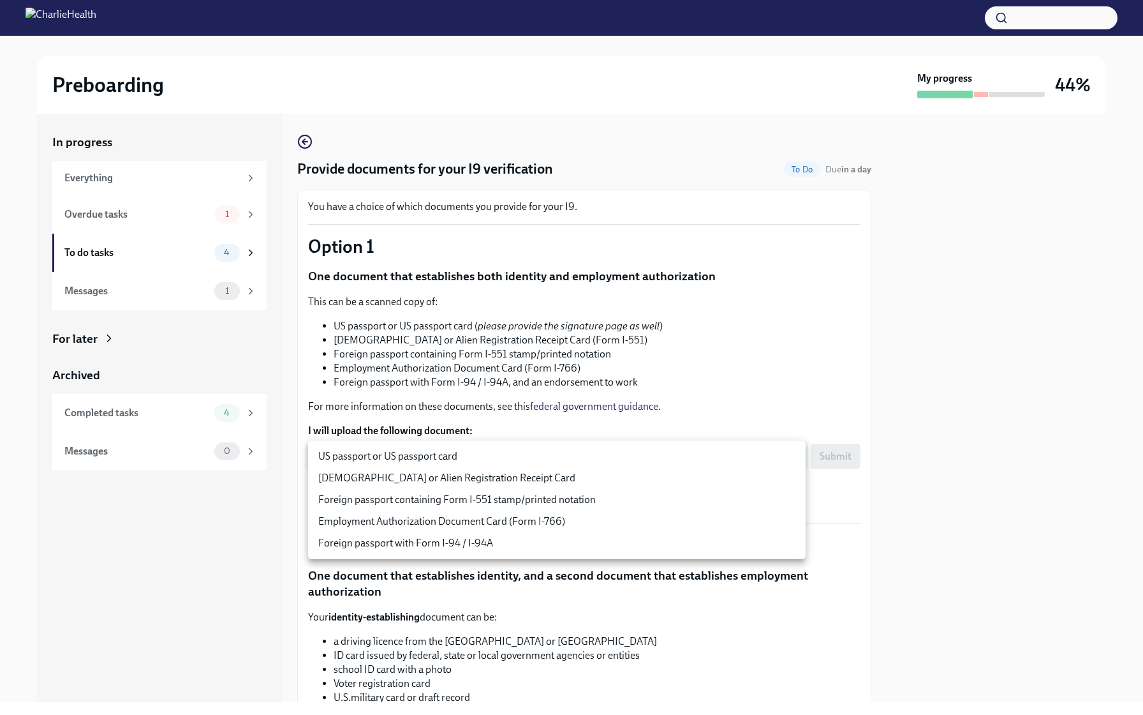
click at [371, 454] on body "Preboarding My progress 44% In progress Everything Overdue tasks 1 To do tasks …" at bounding box center [571, 357] width 1143 height 715
click at [373, 477] on li "[DEMOGRAPHIC_DATA] or Alien Registration Receipt Card" at bounding box center [557, 478] width 498 height 22
type input "2nxXAs3Y5"
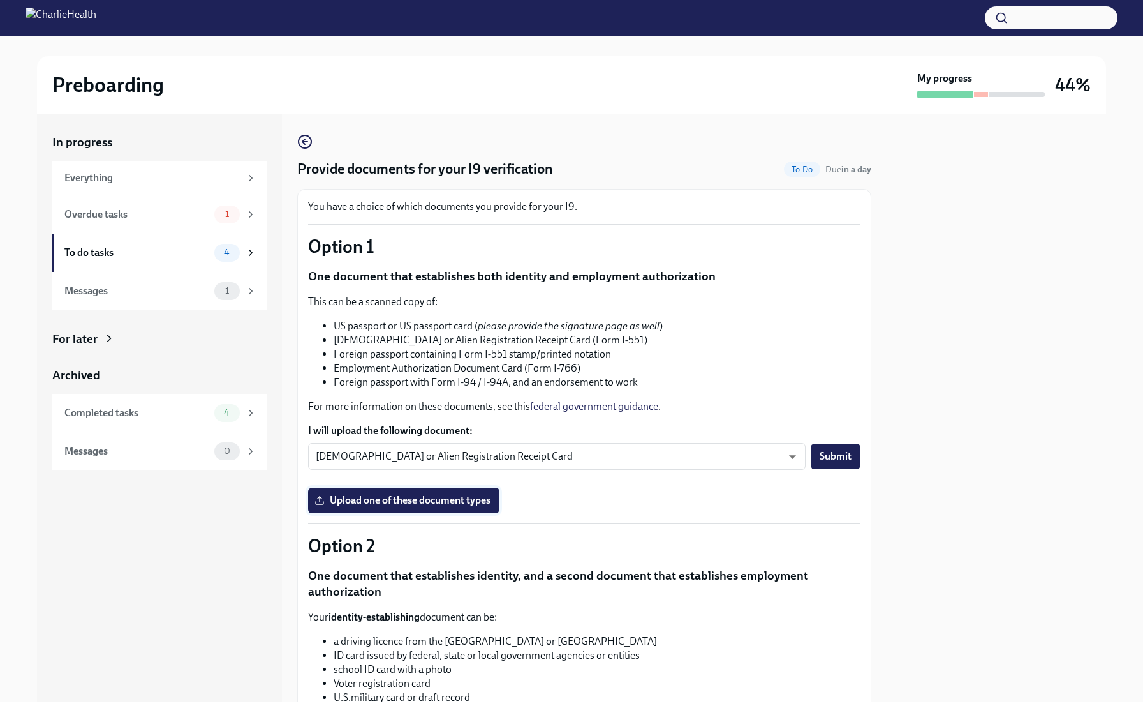
click at [385, 507] on label "Upload one of these document types" at bounding box center [403, 500] width 191 height 26
click at [0, 0] on input "Upload one of these document types" at bounding box center [0, 0] width 0 height 0
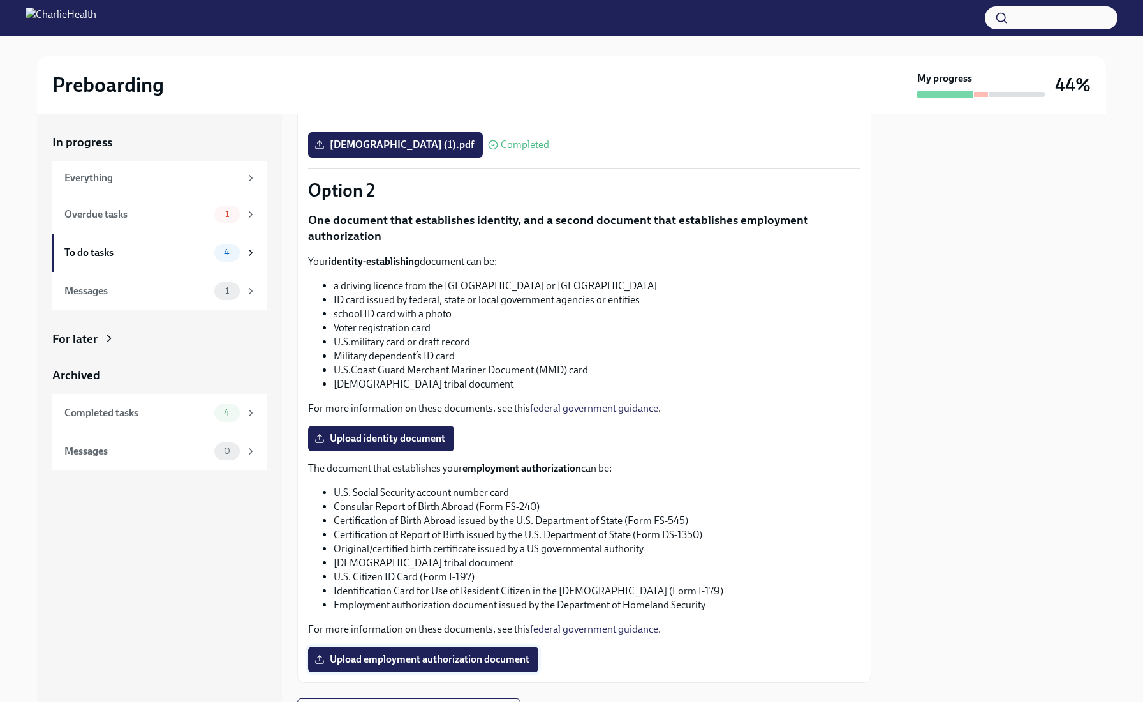
scroll to position [418, 0]
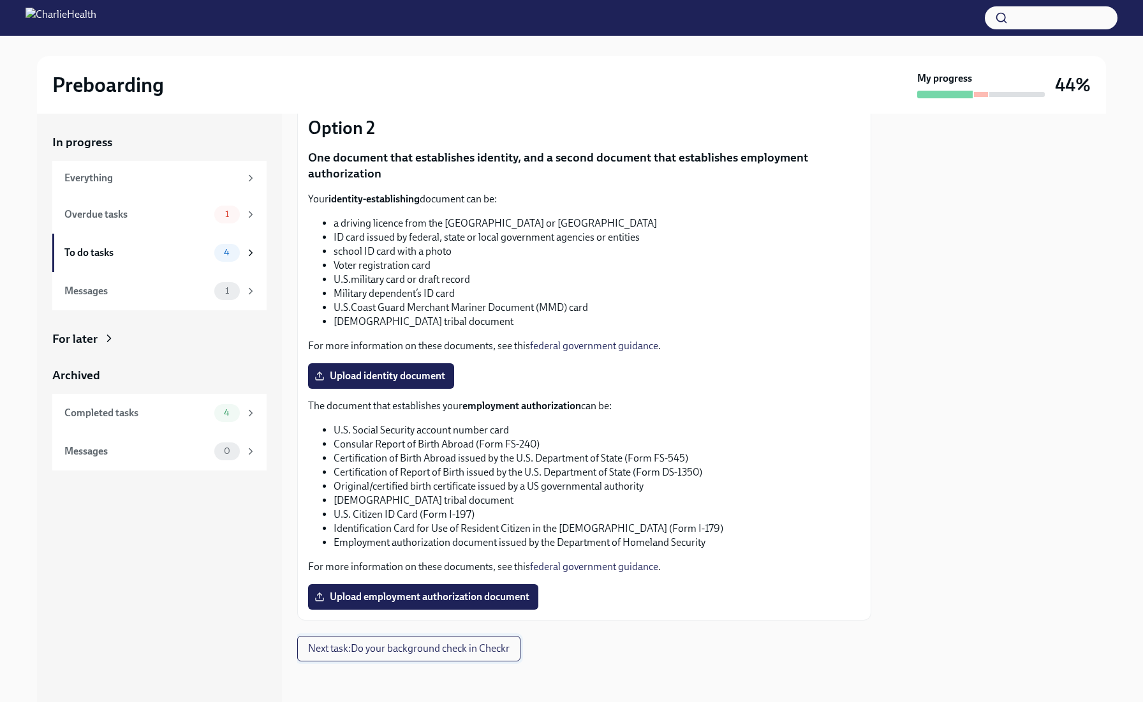
click at [392, 647] on span "Next task : Do your background check in Checkr" at bounding box center [409, 648] width 202 height 13
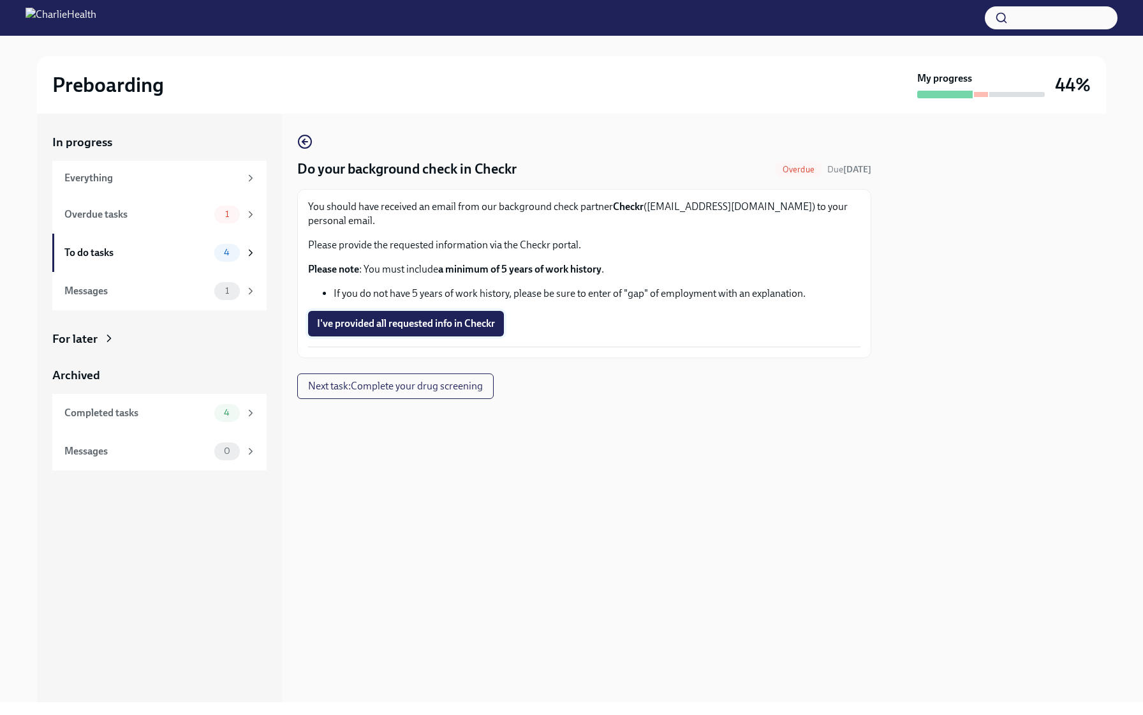
click at [422, 317] on span "I've provided all requested info in Checkr" at bounding box center [406, 323] width 178 height 13
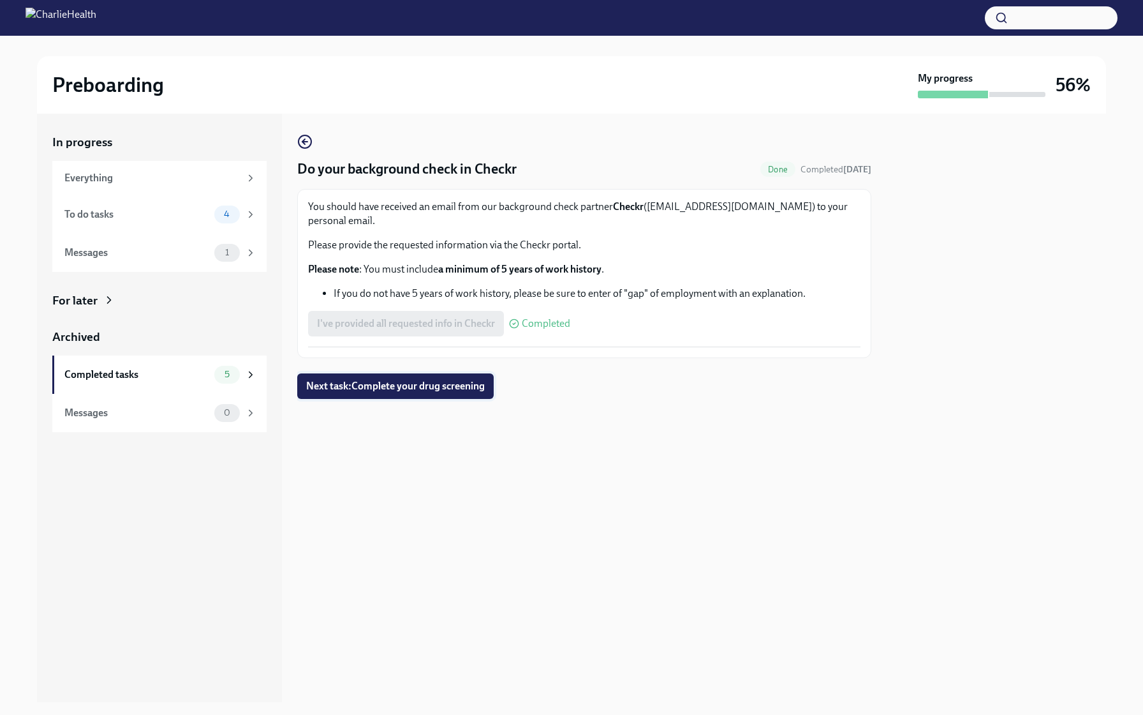
click at [390, 380] on span "Next task : Complete your drug screening" at bounding box center [395, 386] width 179 height 13
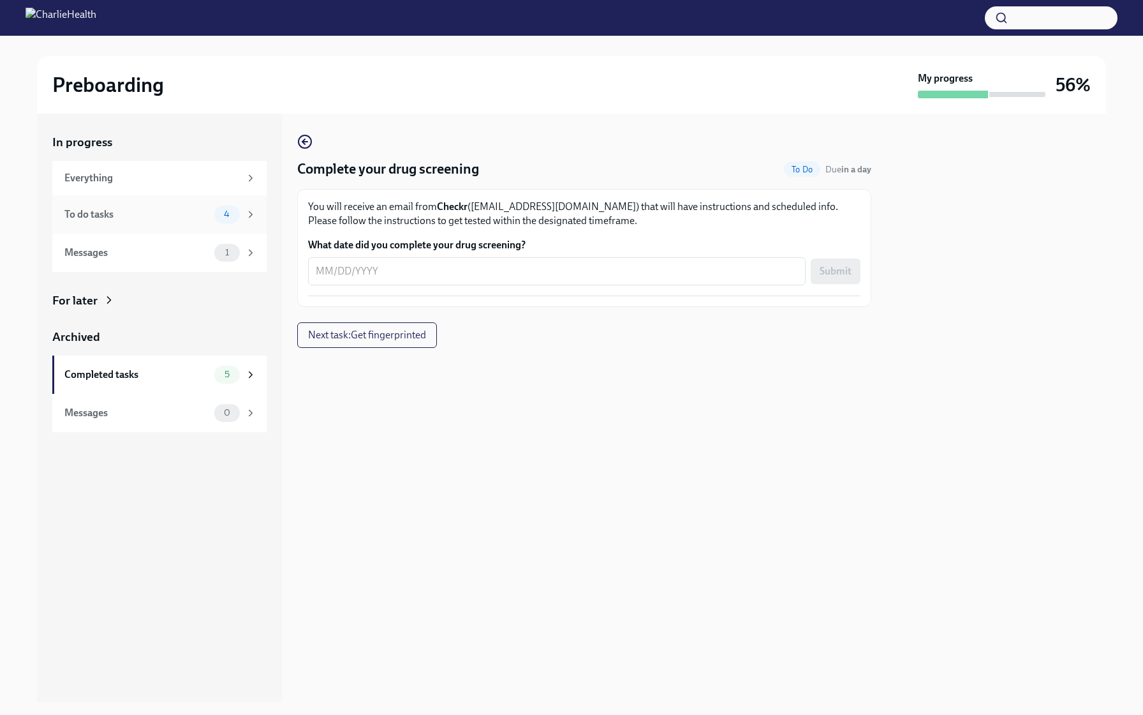
click at [123, 217] on div "To do tasks" at bounding box center [136, 214] width 145 height 14
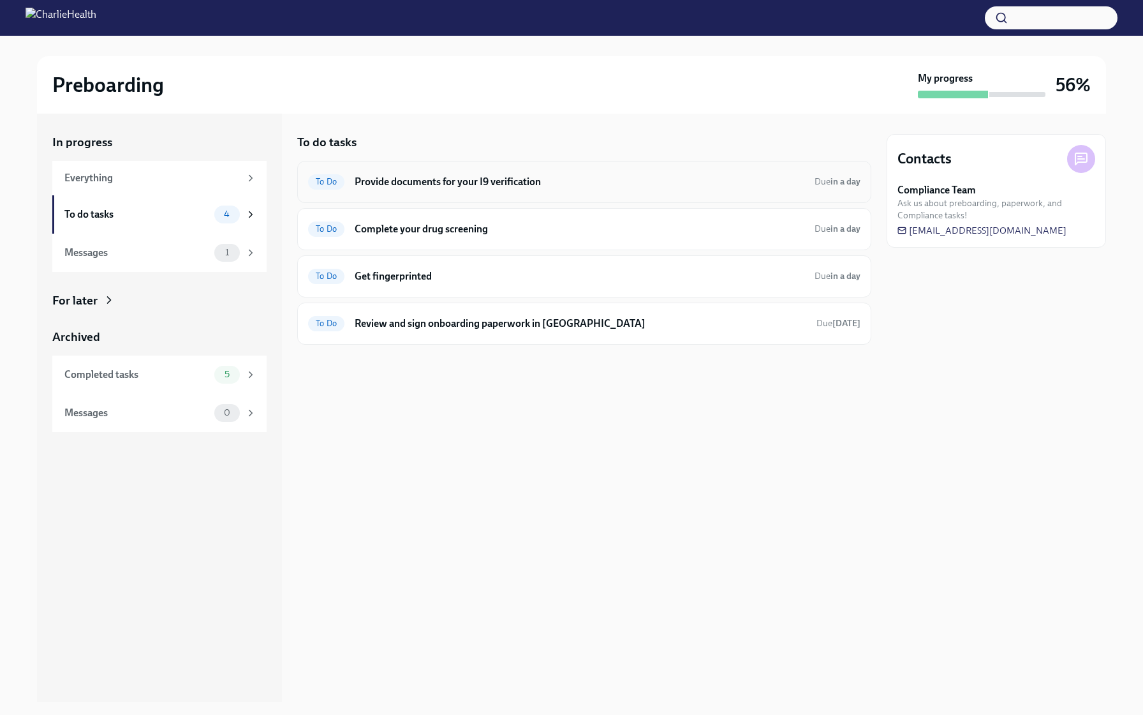
click at [402, 183] on h6 "Provide documents for your I9 verification" at bounding box center [580, 182] width 450 height 14
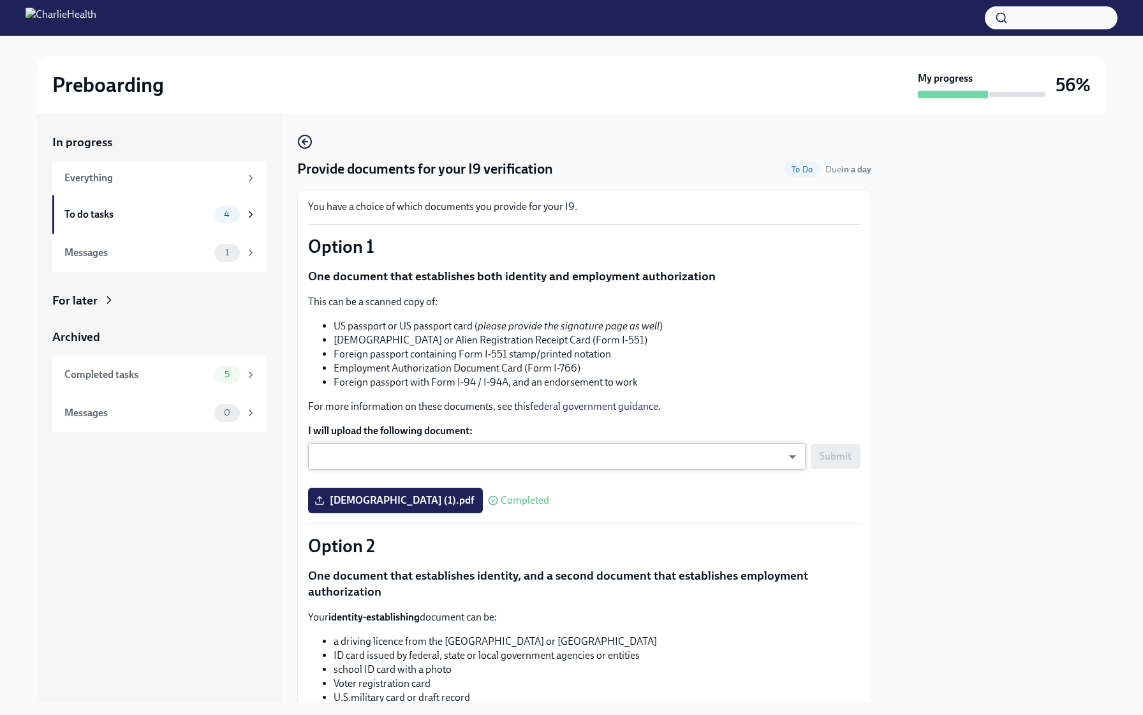
click at [421, 457] on body "Preboarding My progress 56% In progress Everything To do tasks 4 Messages 1 For…" at bounding box center [571, 357] width 1143 height 715
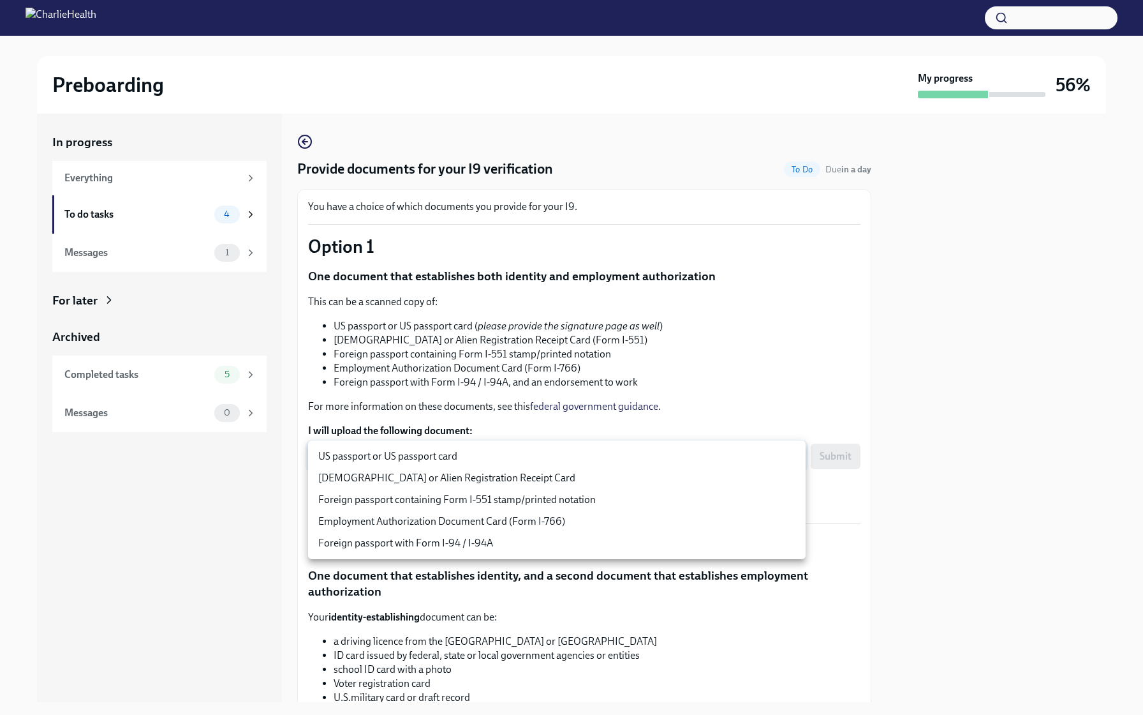
click at [419, 478] on li "[DEMOGRAPHIC_DATA] or Alien Registration Receipt Card" at bounding box center [557, 478] width 498 height 22
type input "2nxXAs3Y5"
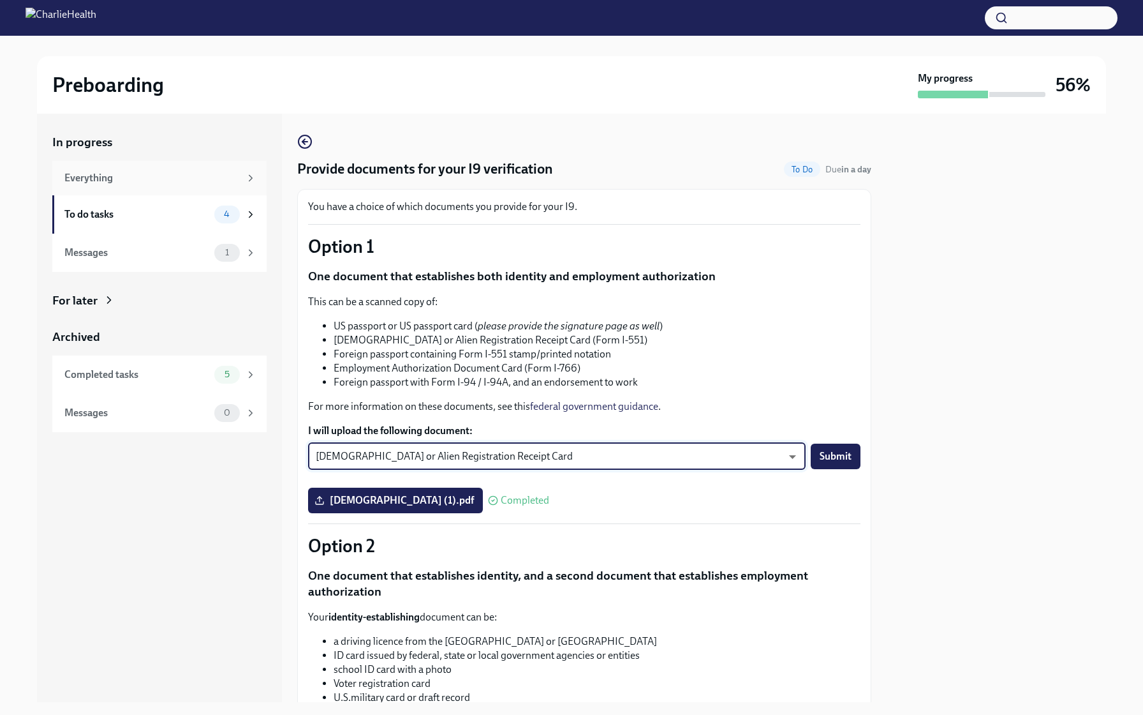
click at [110, 174] on div "Everything" at bounding box center [151, 178] width 175 height 14
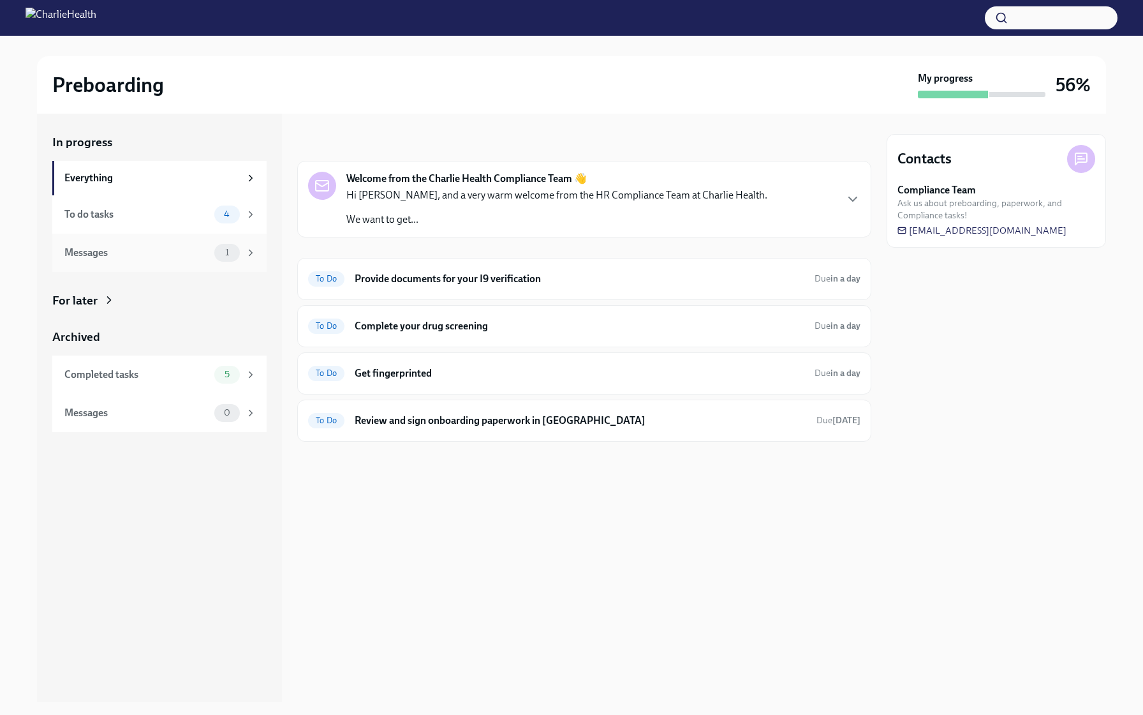
click at [108, 246] on div "Messages" at bounding box center [136, 253] width 145 height 14
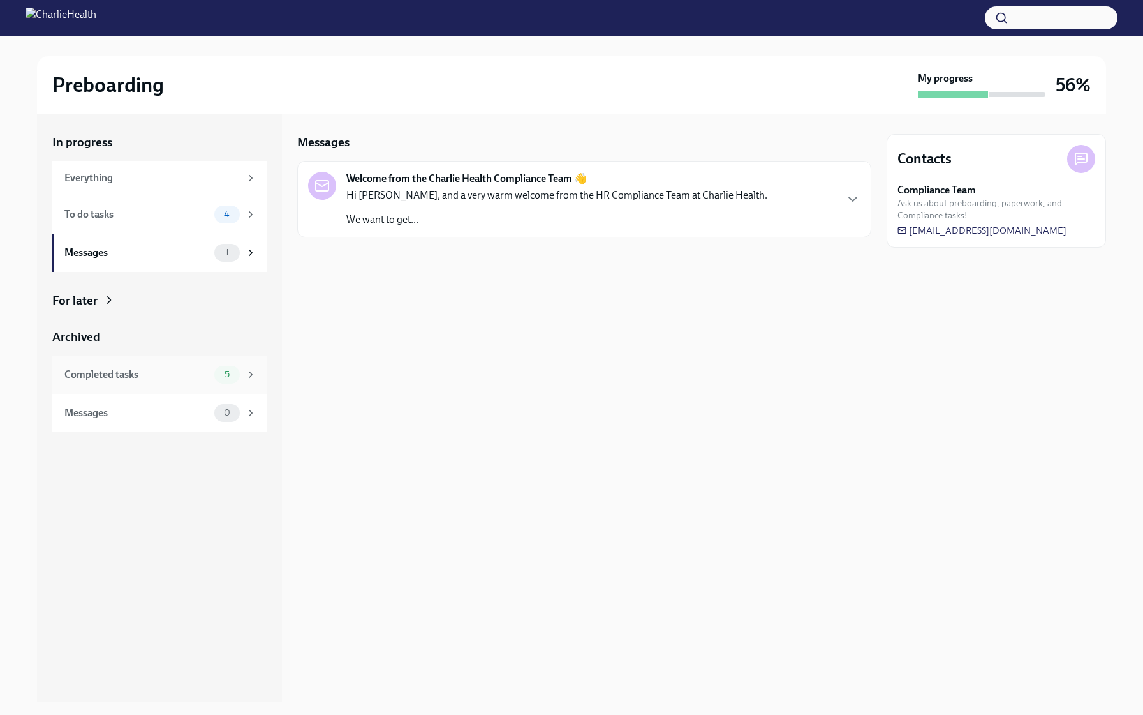
click at [134, 376] on div "Completed tasks" at bounding box center [136, 375] width 145 height 14
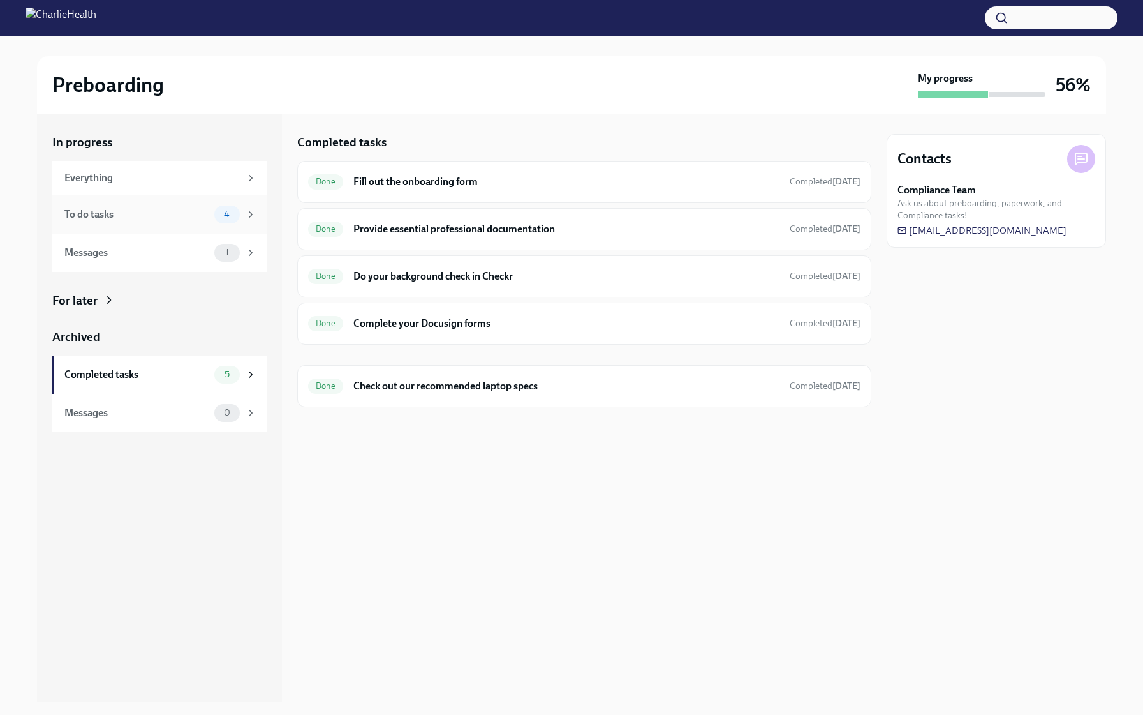
click at [152, 212] on div "To do tasks" at bounding box center [136, 214] width 145 height 14
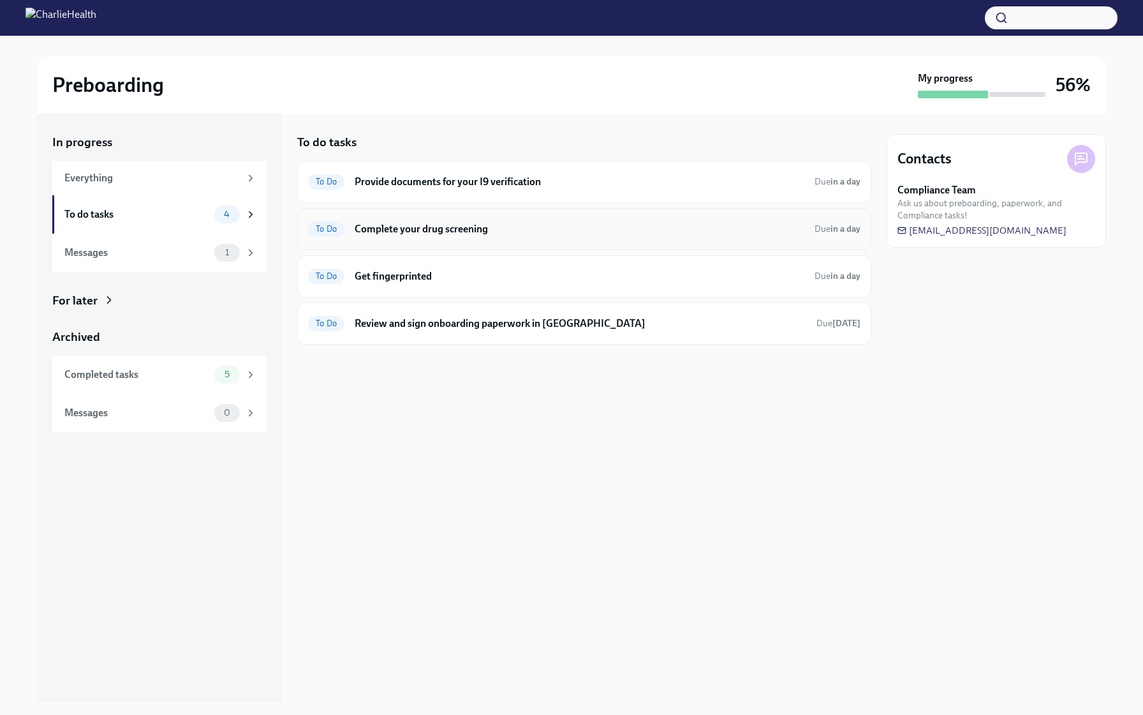
click at [408, 231] on h6 "Complete your drug screening" at bounding box center [580, 229] width 450 height 14
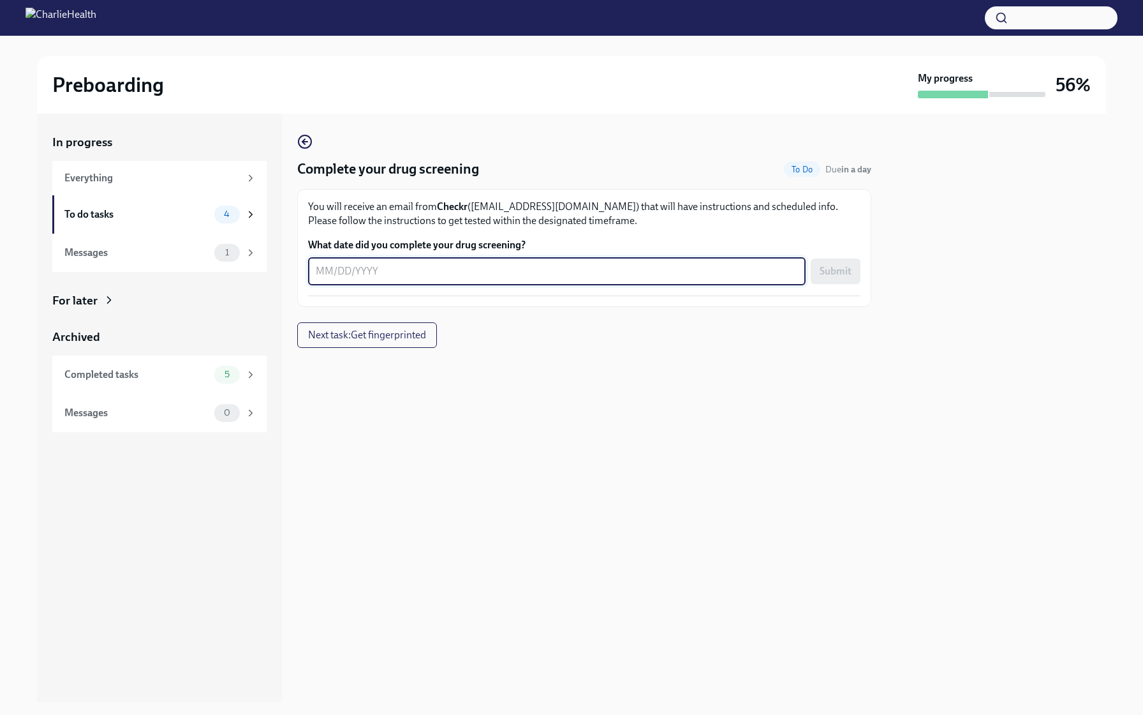
click at [327, 269] on textarea "What date did you complete your drug screening?" at bounding box center [557, 271] width 482 height 15
type textarea "[DATE]"
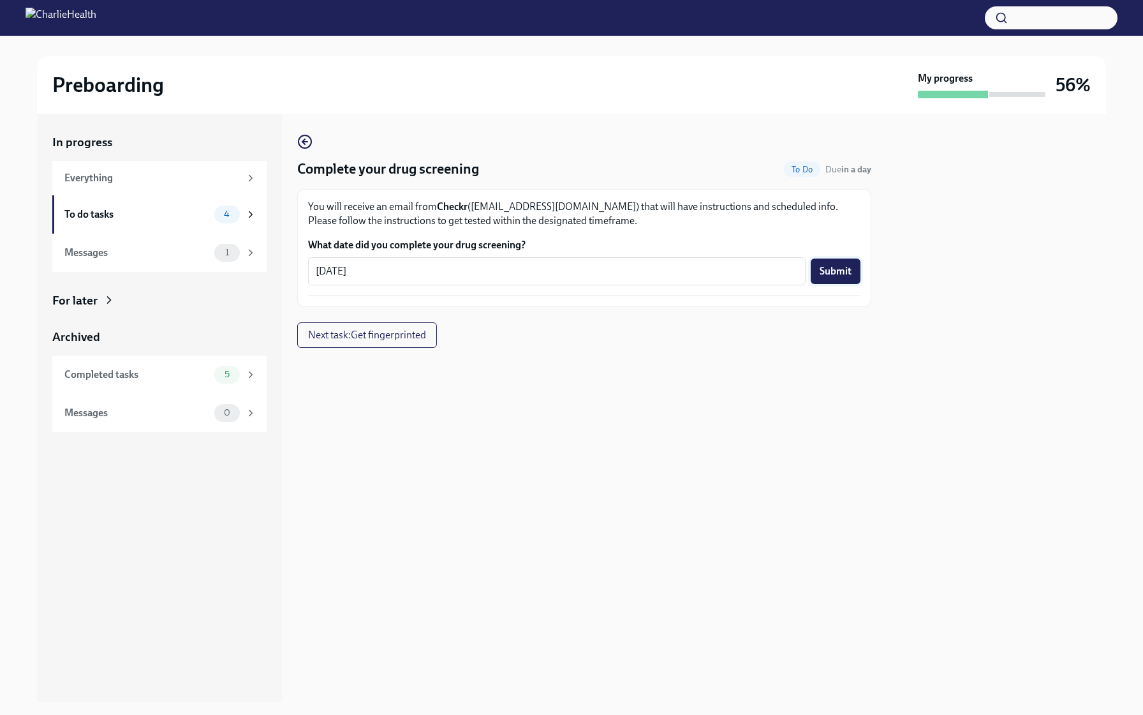
click at [842, 271] on span "Submit" at bounding box center [836, 271] width 32 height 13
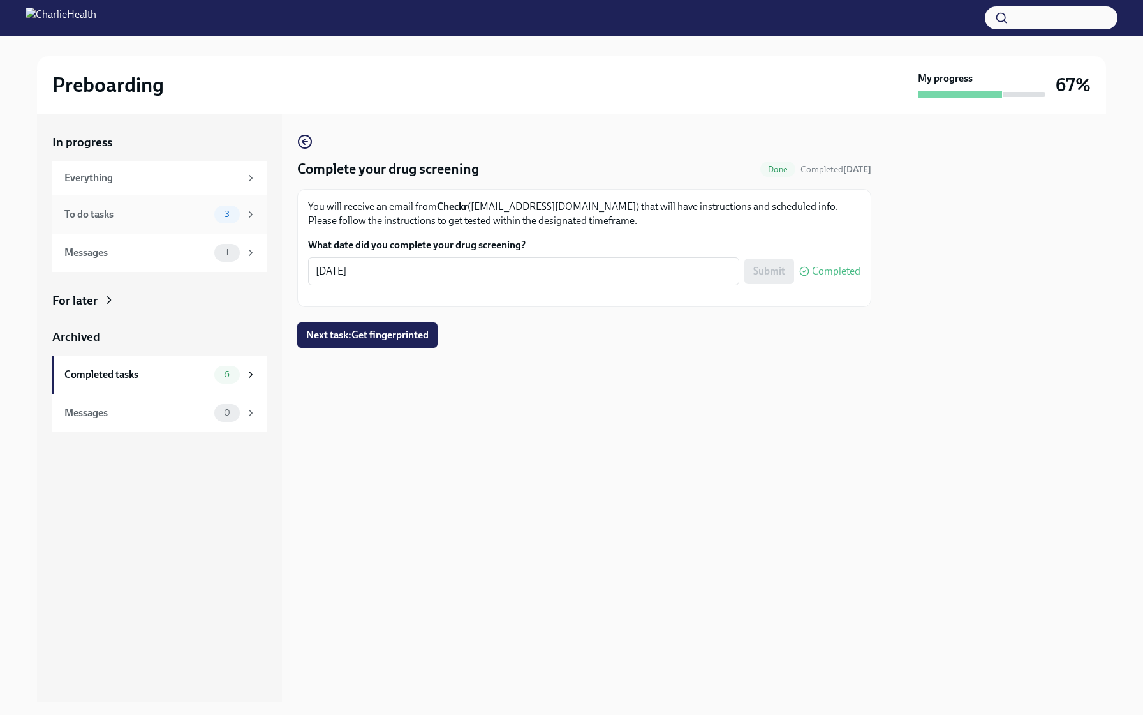
click at [170, 211] on div "To do tasks" at bounding box center [136, 214] width 145 height 14
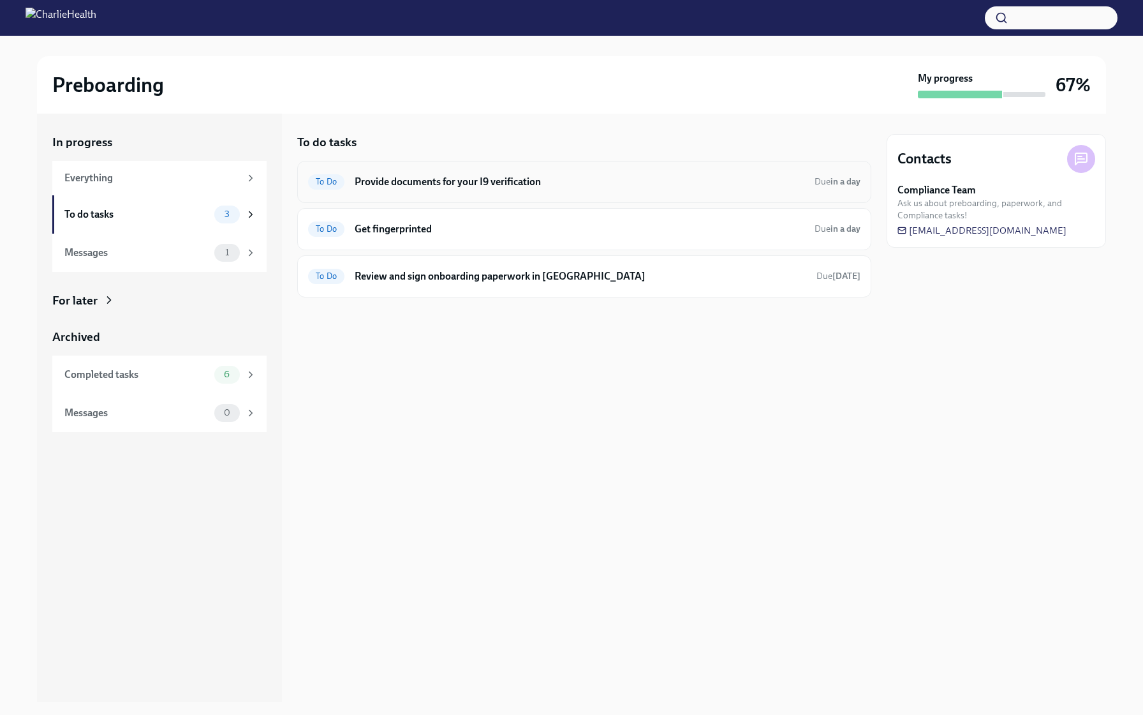
click at [410, 184] on h6 "Provide documents for your I9 verification" at bounding box center [580, 182] width 450 height 14
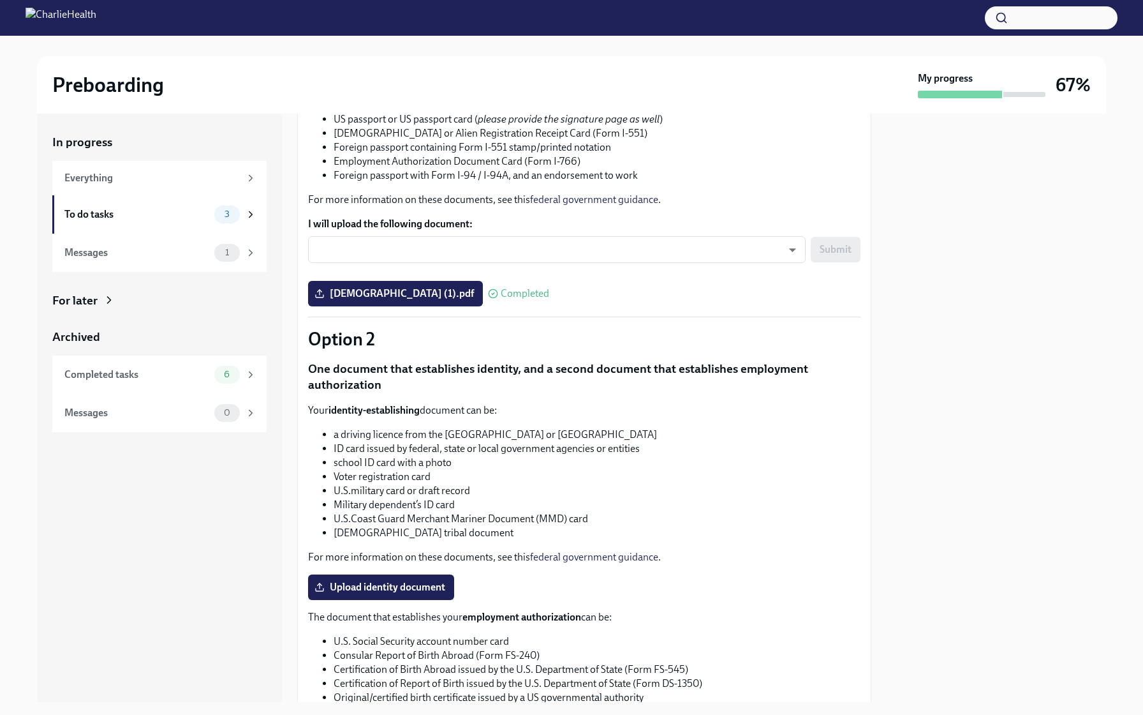
scroll to position [418, 0]
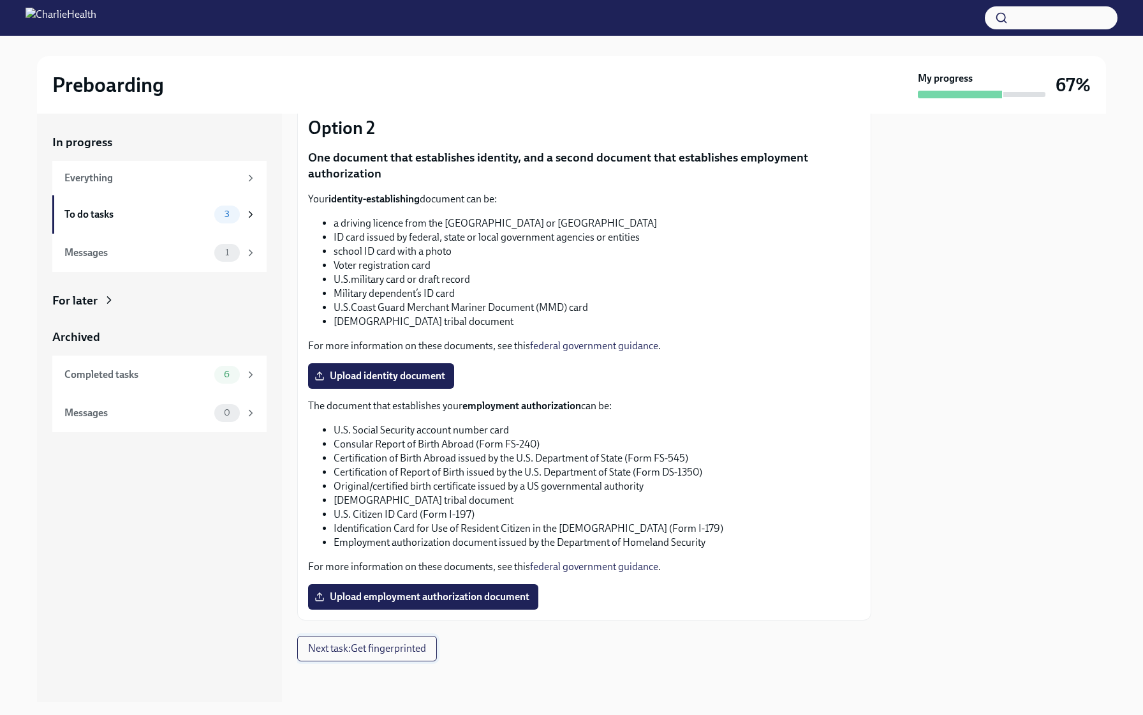
click at [400, 653] on span "Next task : Get fingerprinted" at bounding box center [367, 648] width 118 height 13
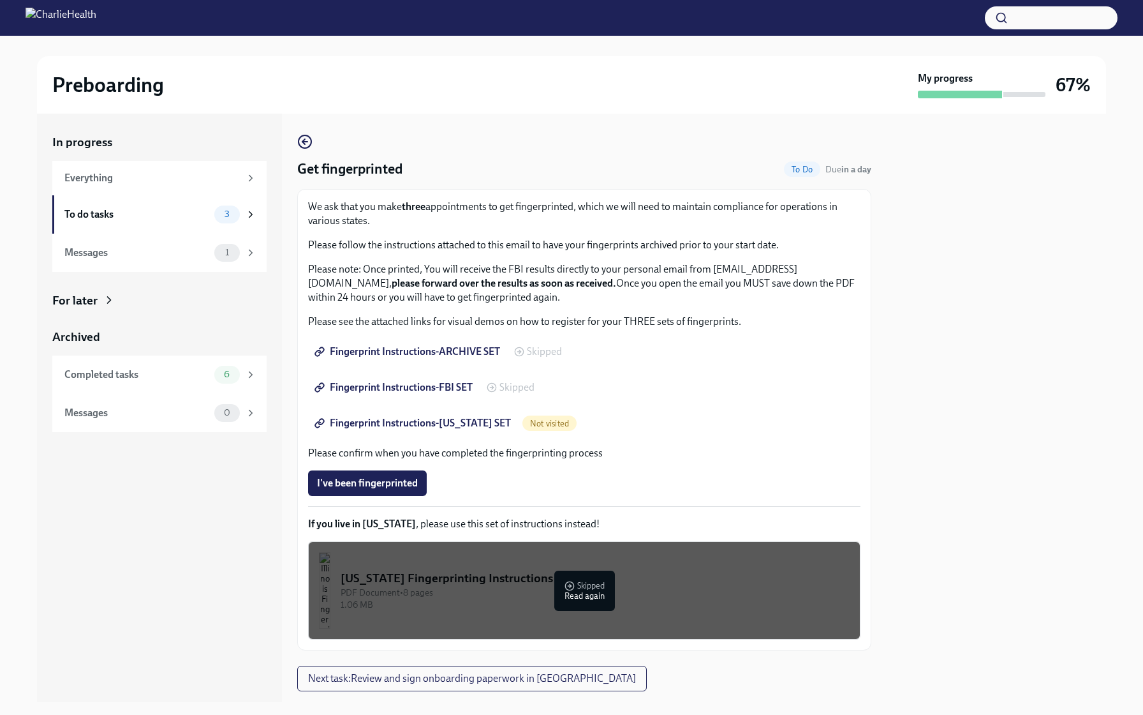
click at [372, 352] on span "Fingerprint Instructions-ARCHIVE SET" at bounding box center [408, 351] width 183 height 13
